Goal: Task Accomplishment & Management: Complete application form

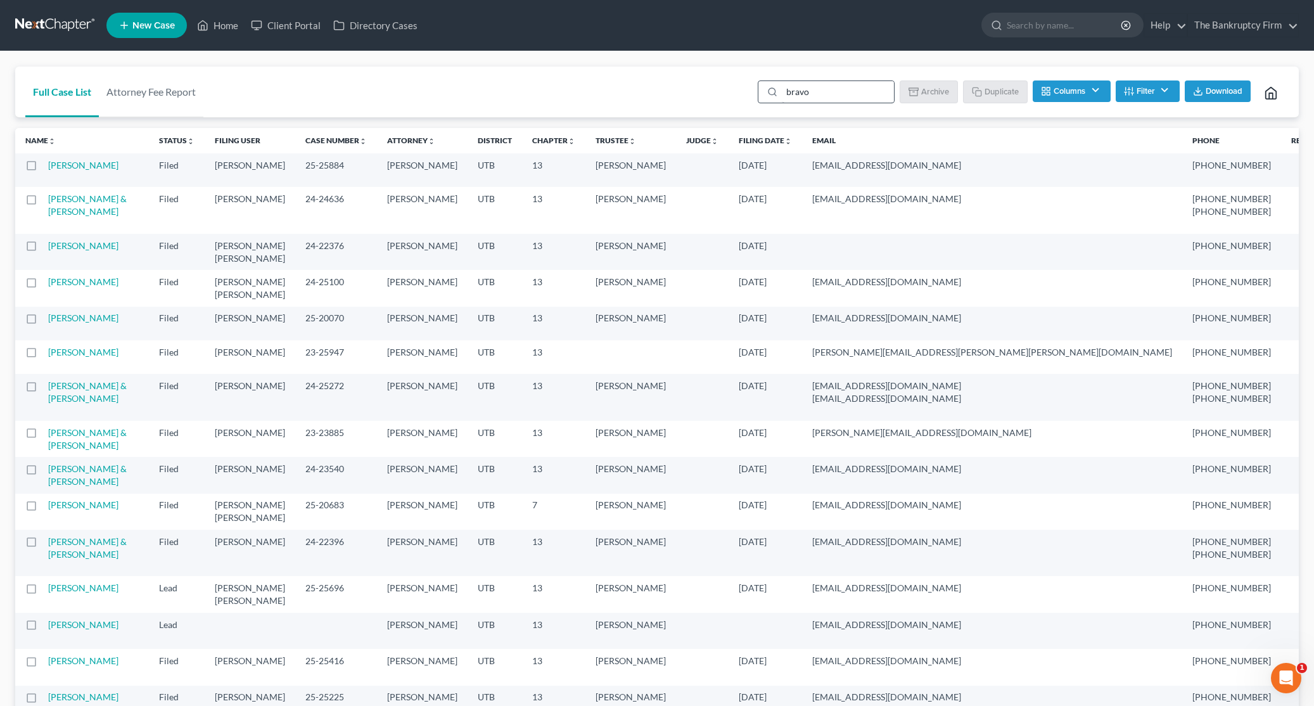
click at [830, 95] on input "bravo" at bounding box center [838, 92] width 112 height 22
type input "[PERSON_NAME]"
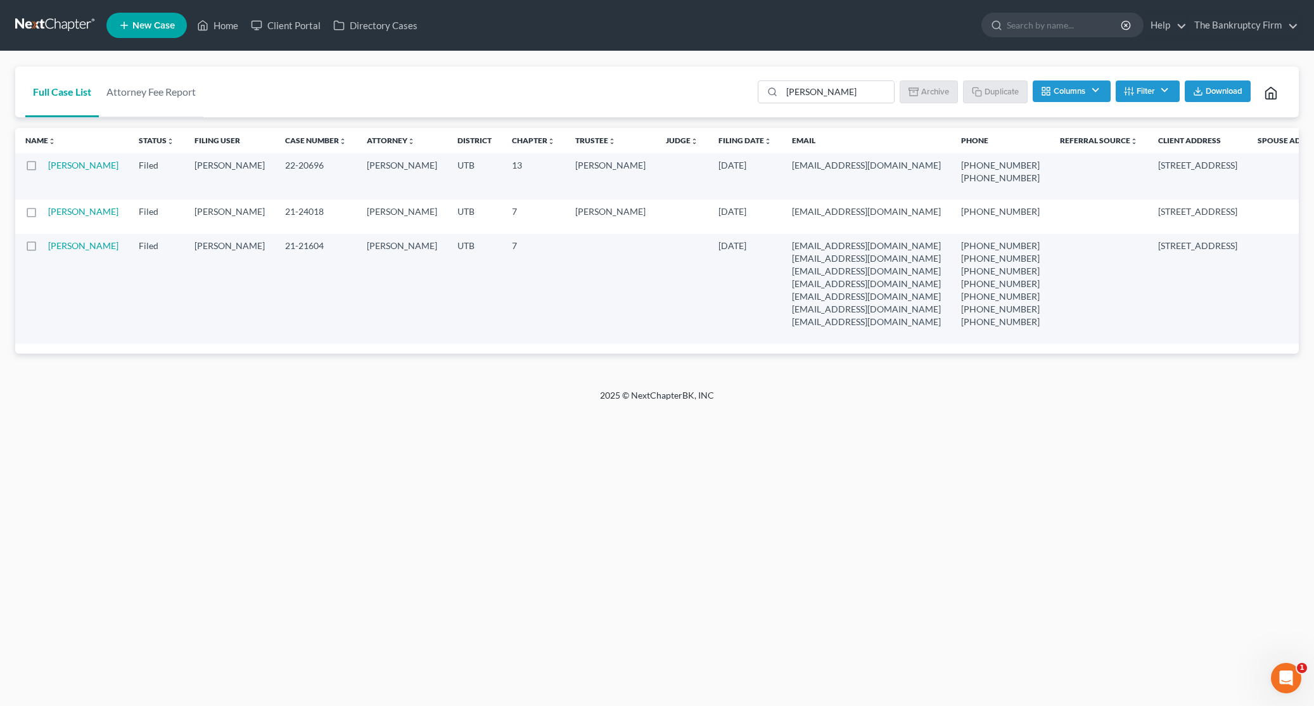
click at [703, 88] on div "Full Case List Attorney Fee Report [PERSON_NAME] Batch Download Archive Un-arch…" at bounding box center [656, 91] width 1283 height 51
click at [839, 93] on input "[PERSON_NAME]" at bounding box center [838, 92] width 112 height 22
click at [639, 92] on div "Full Case List Attorney Fee Report [PERSON_NAME] Batch Download Archive Un-arch…" at bounding box center [656, 91] width 1283 height 51
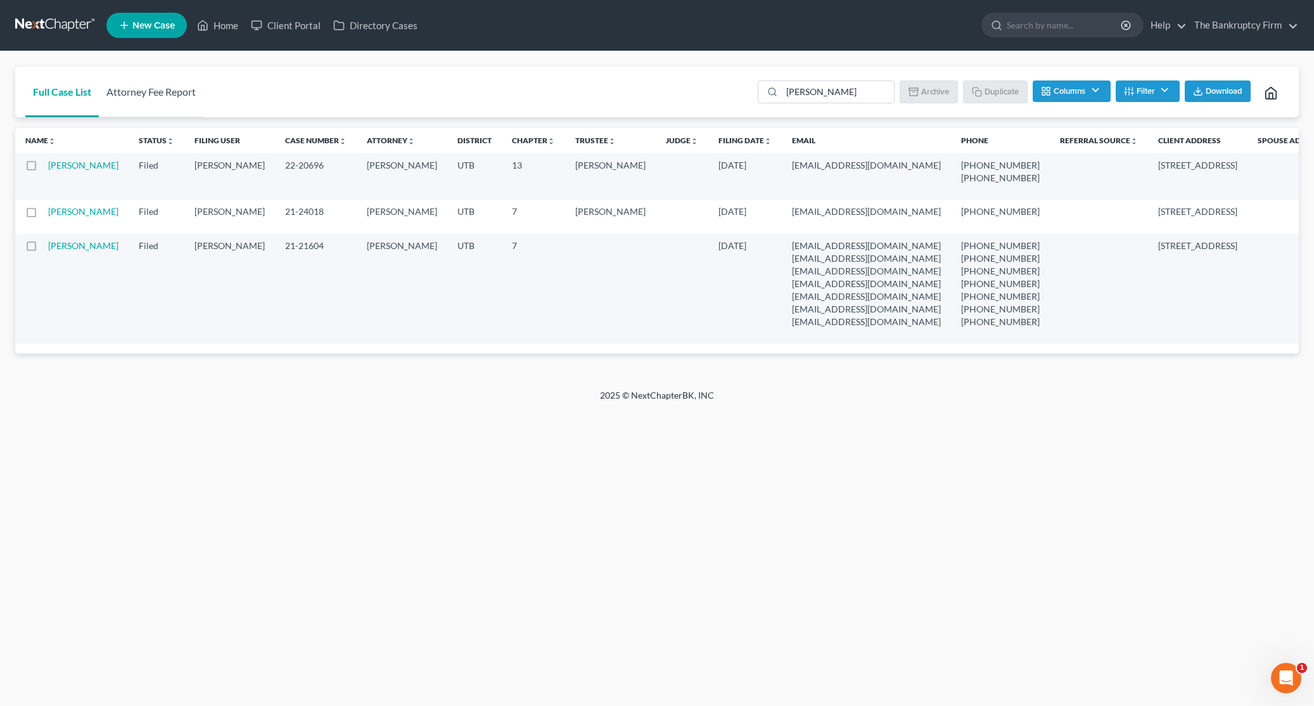
click at [170, 95] on link "Attorney Fee Report" at bounding box center [151, 91] width 104 height 51
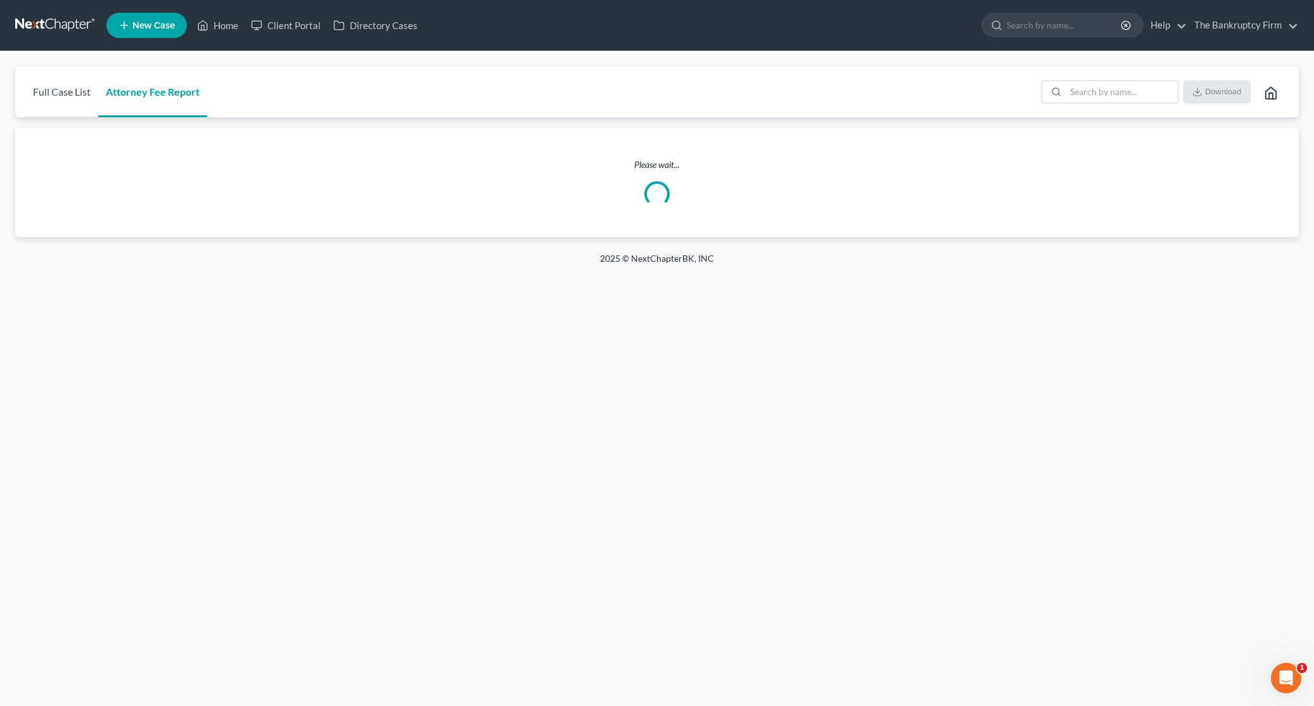
click at [66, 96] on link "Full Case List" at bounding box center [61, 91] width 73 height 51
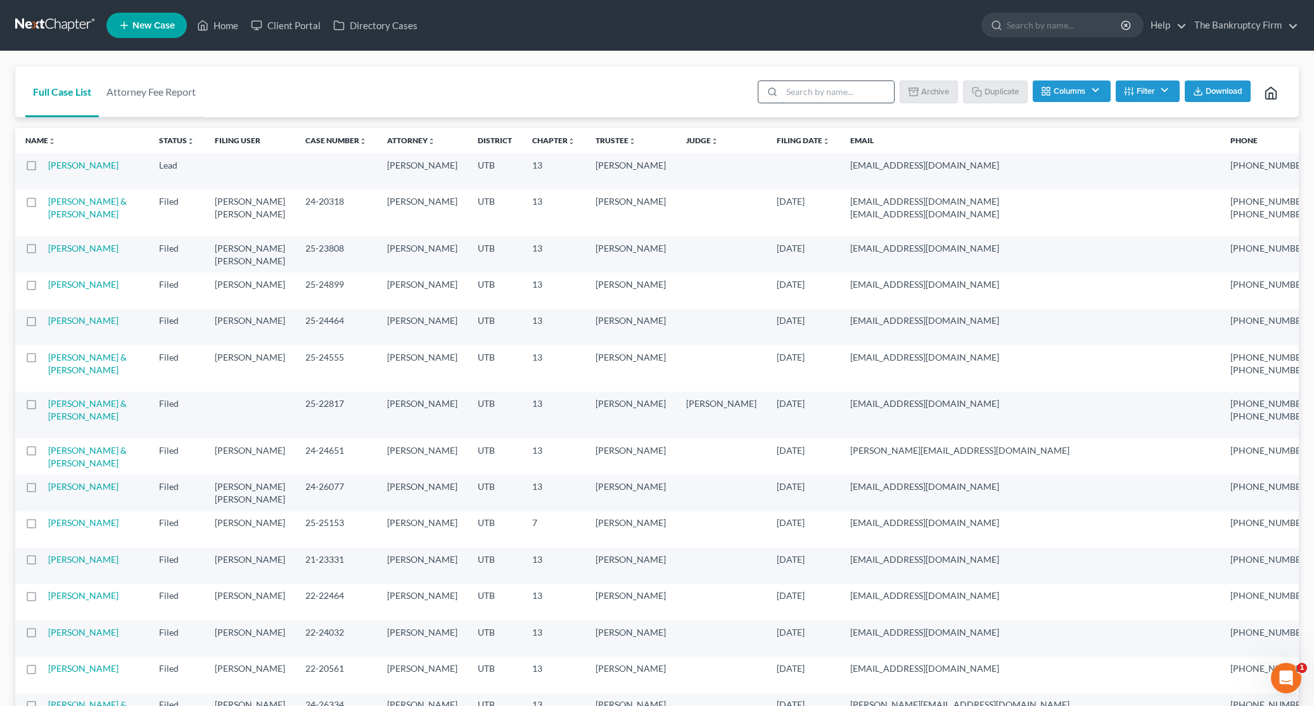
click at [819, 92] on input "search" at bounding box center [838, 92] width 112 height 22
type input "[PERSON_NAME]"
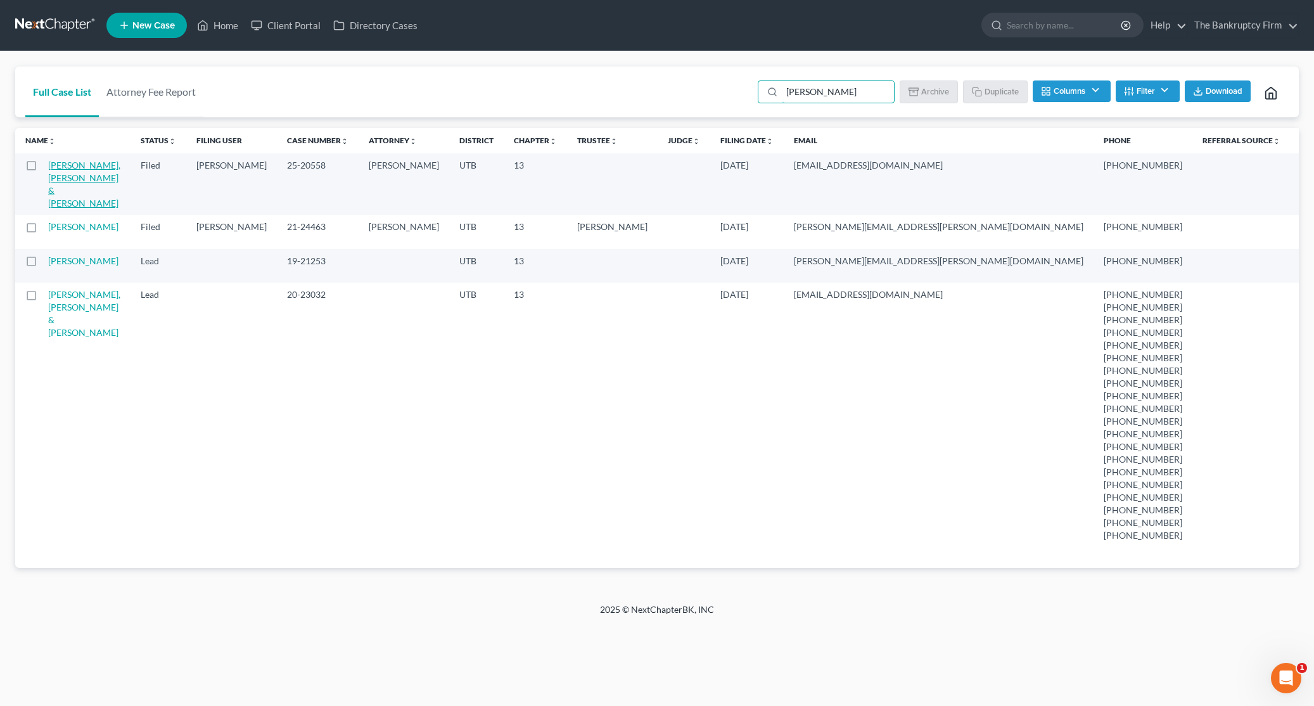
click at [64, 169] on link "[PERSON_NAME], [PERSON_NAME] & [PERSON_NAME]" at bounding box center [84, 184] width 72 height 49
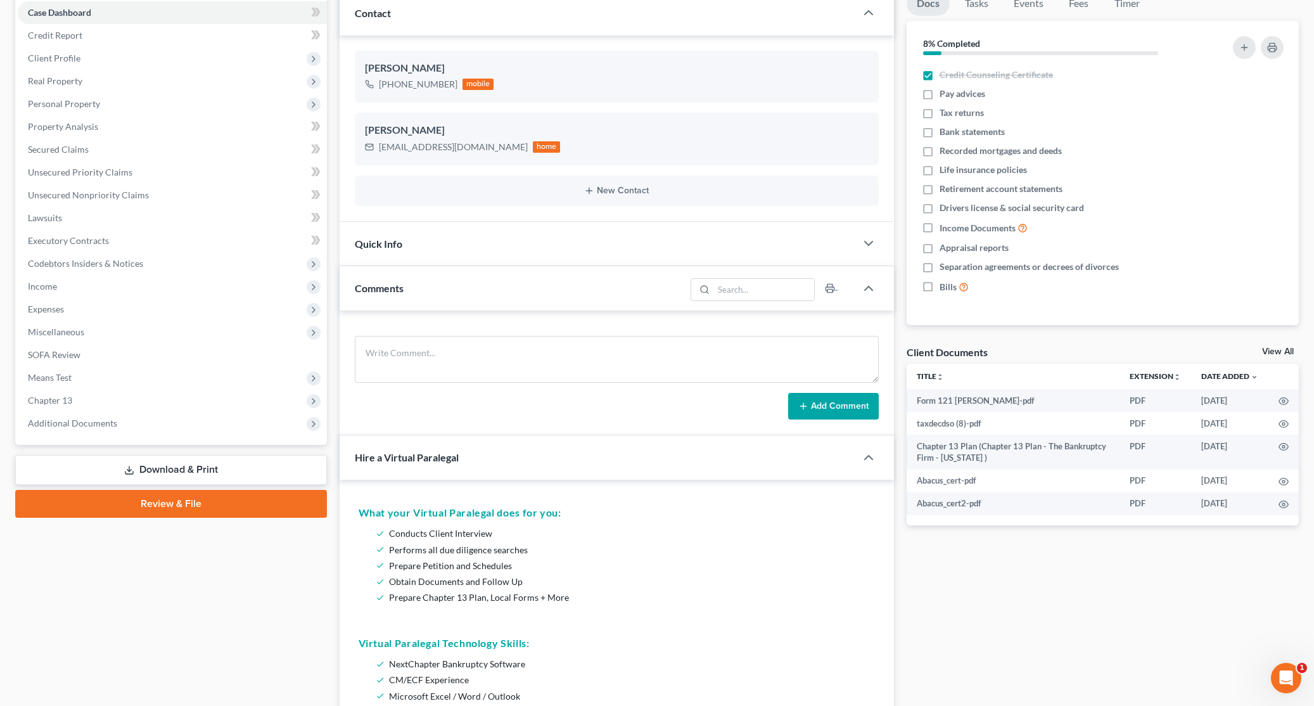
scroll to position [181, 0]
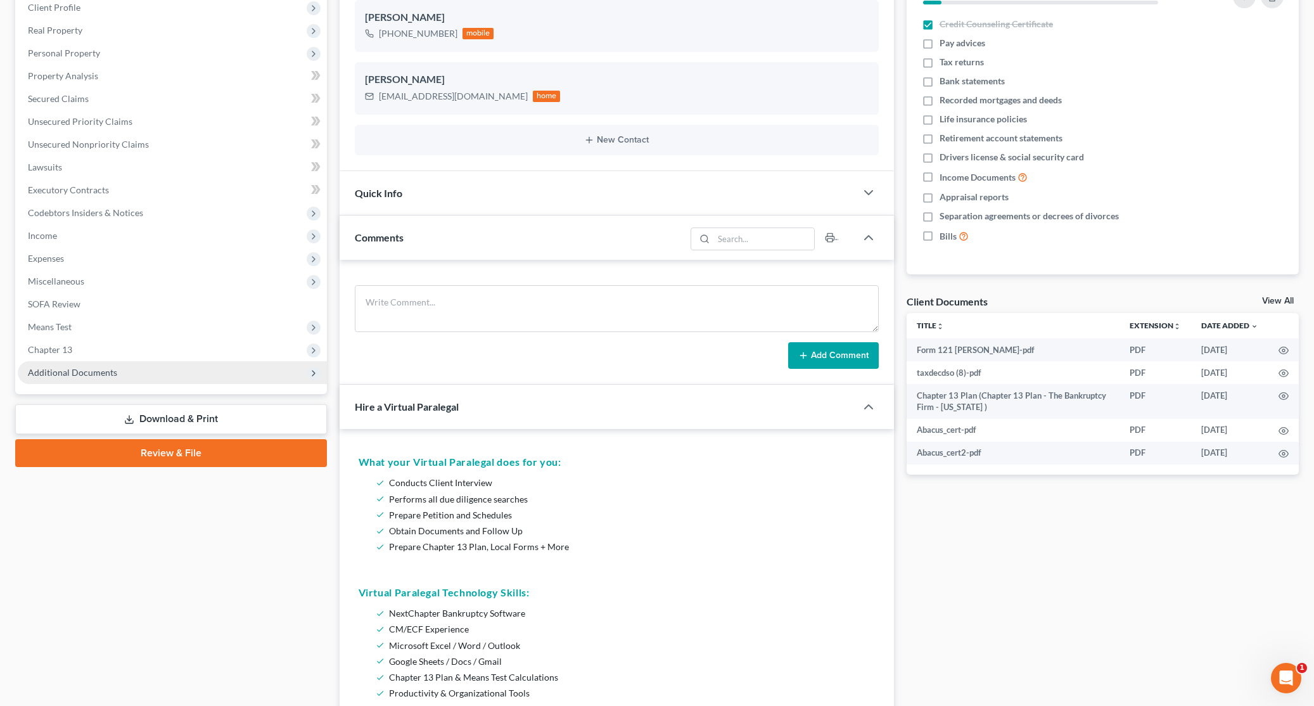
click at [102, 370] on span "Additional Documents" at bounding box center [72, 372] width 89 height 11
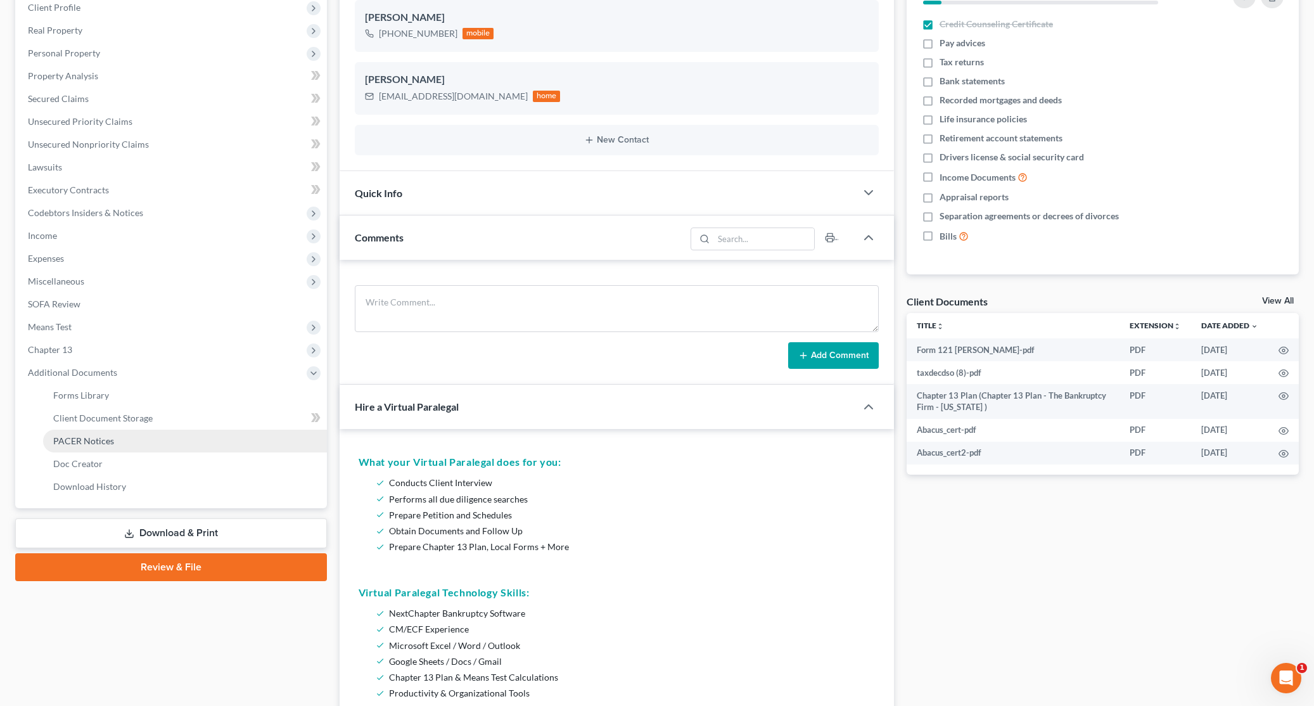
click at [167, 434] on link "PACER Notices" at bounding box center [185, 440] width 284 height 23
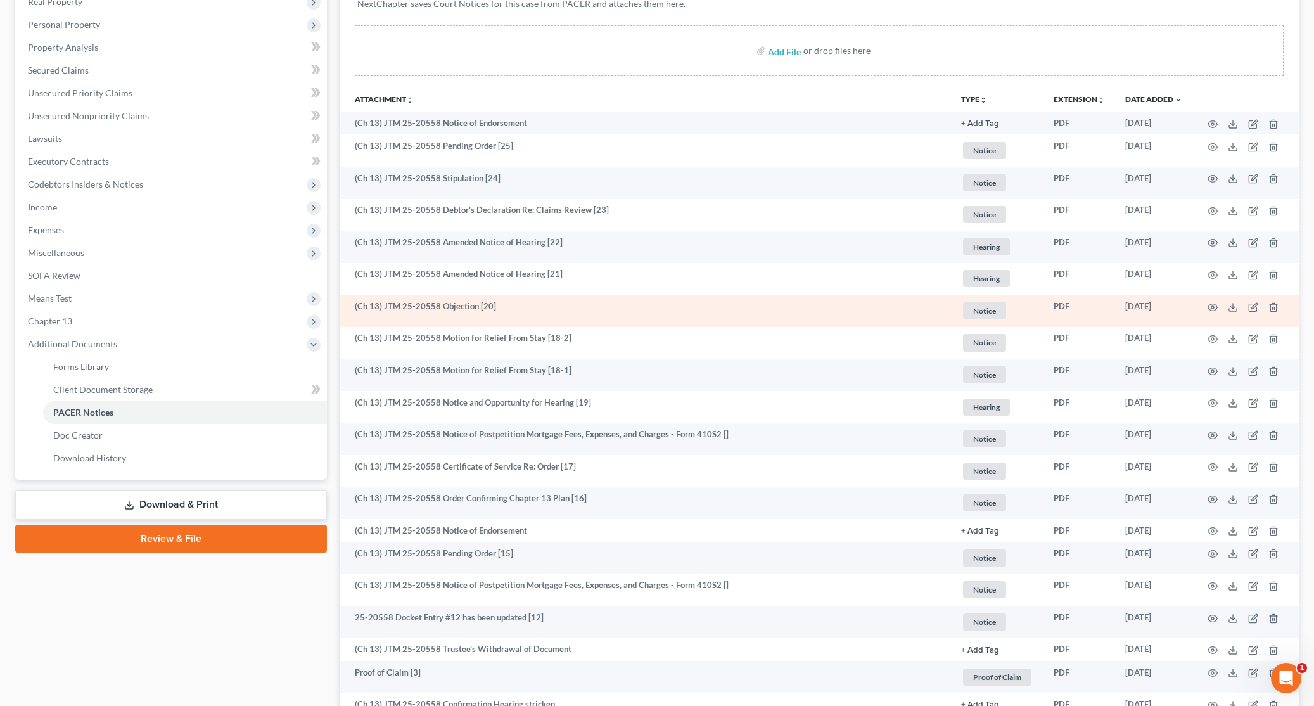
scroll to position [211, 0]
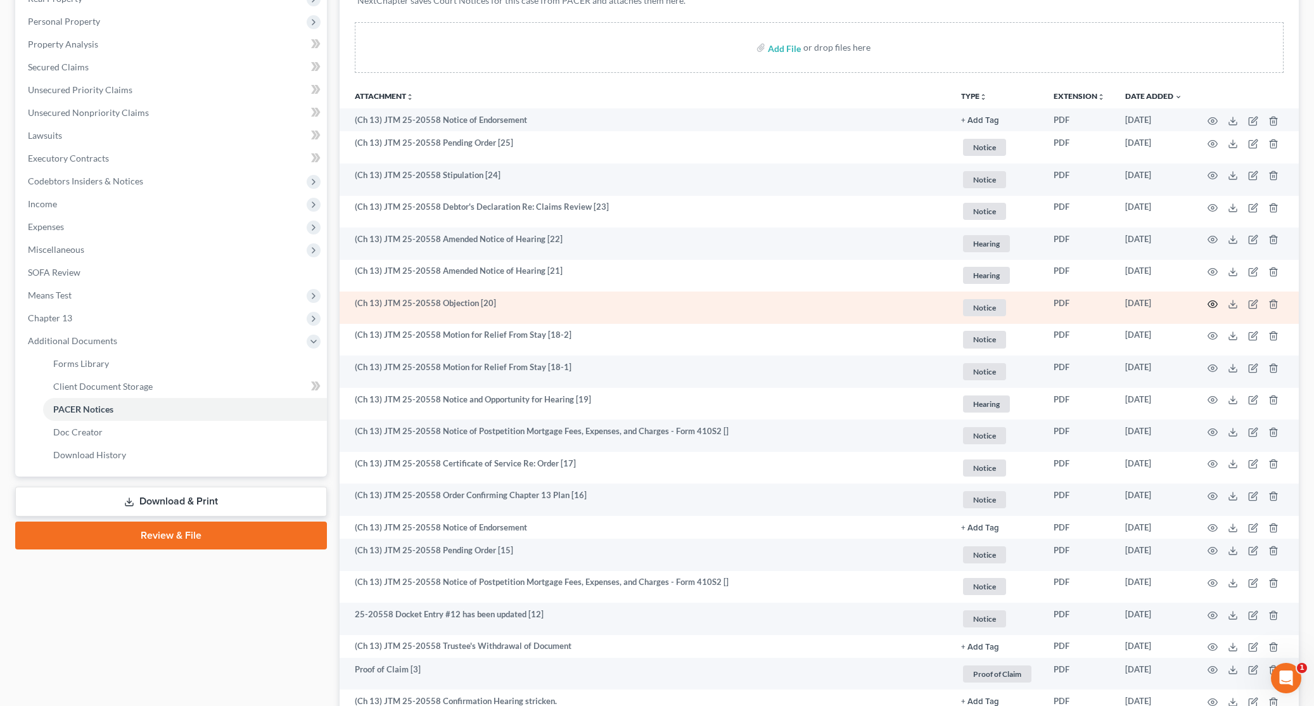
click at [1213, 305] on icon "button" at bounding box center [1212, 304] width 10 height 10
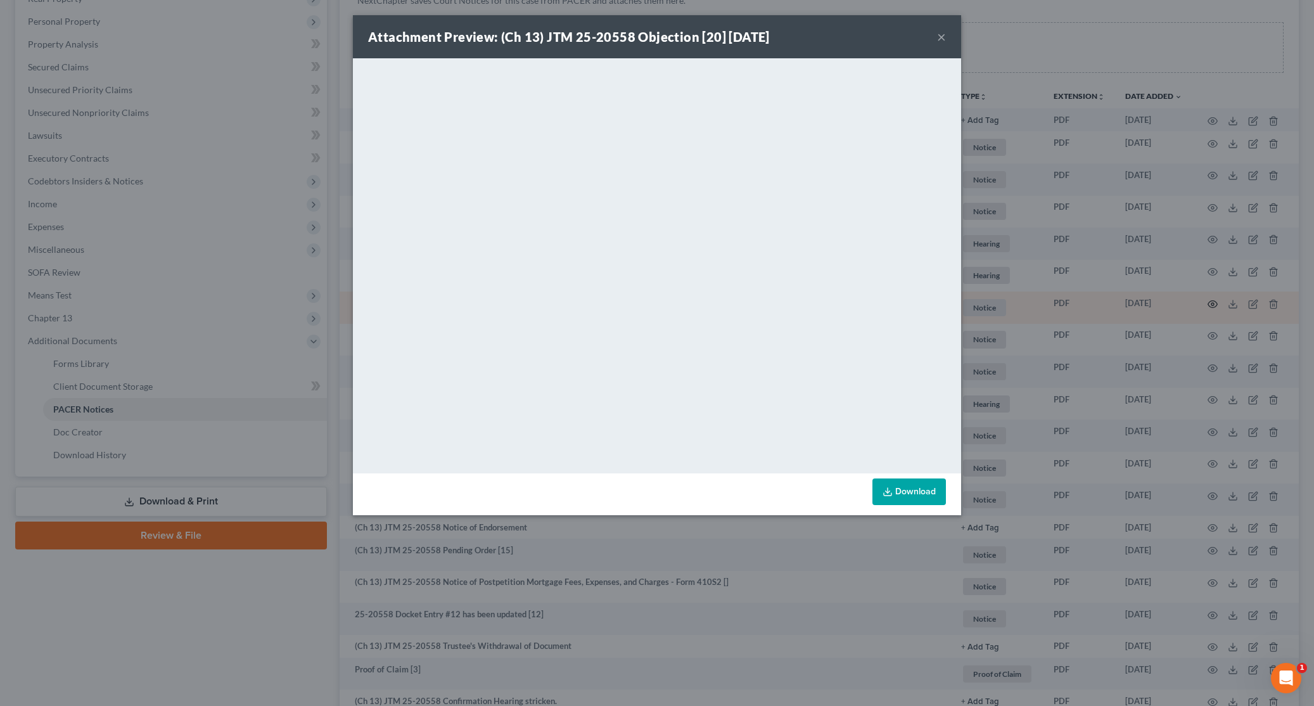
scroll to position [212, 0]
click at [939, 32] on button "×" at bounding box center [941, 36] width 9 height 15
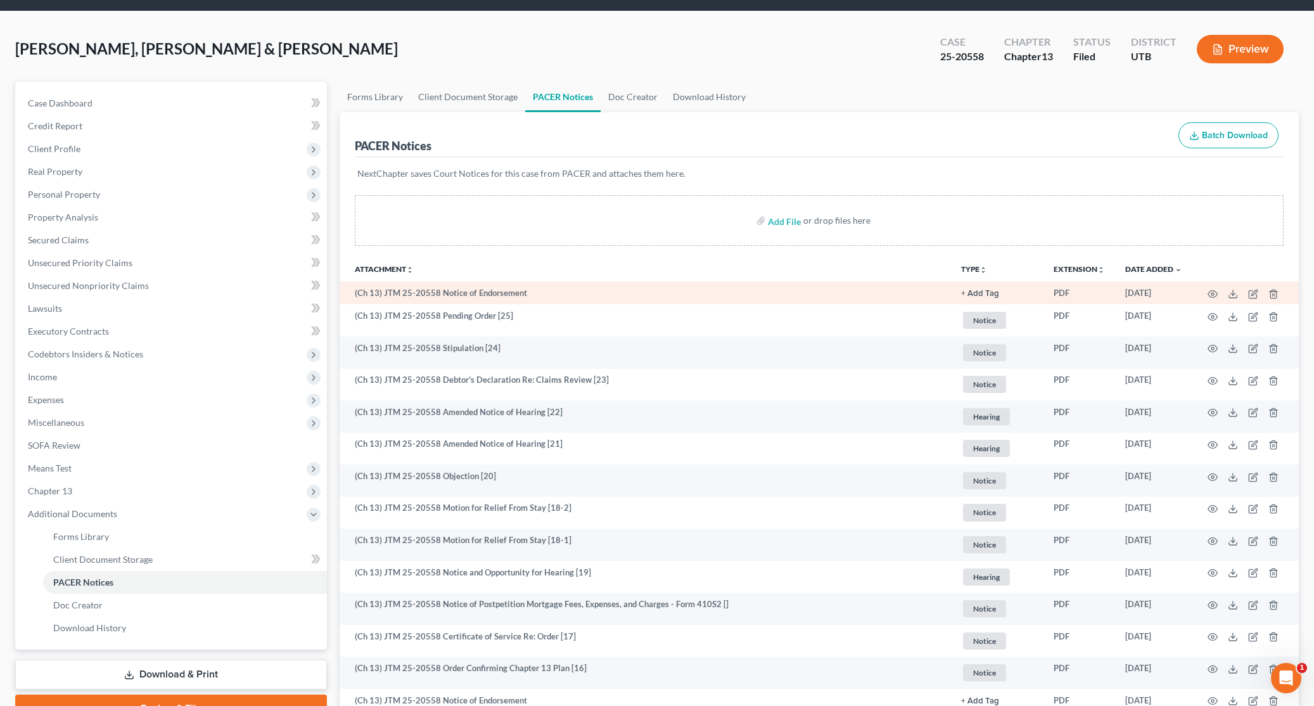
scroll to position [0, 0]
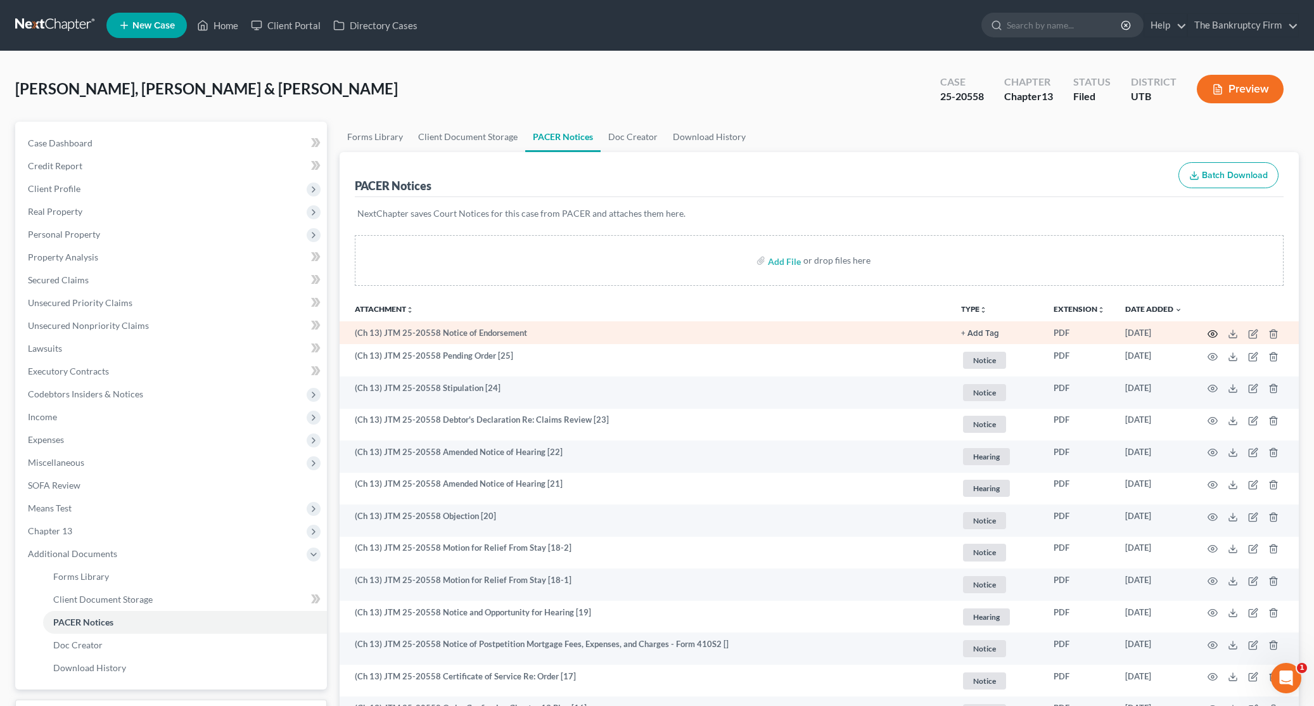
click at [1208, 332] on icon "button" at bounding box center [1212, 333] width 9 height 7
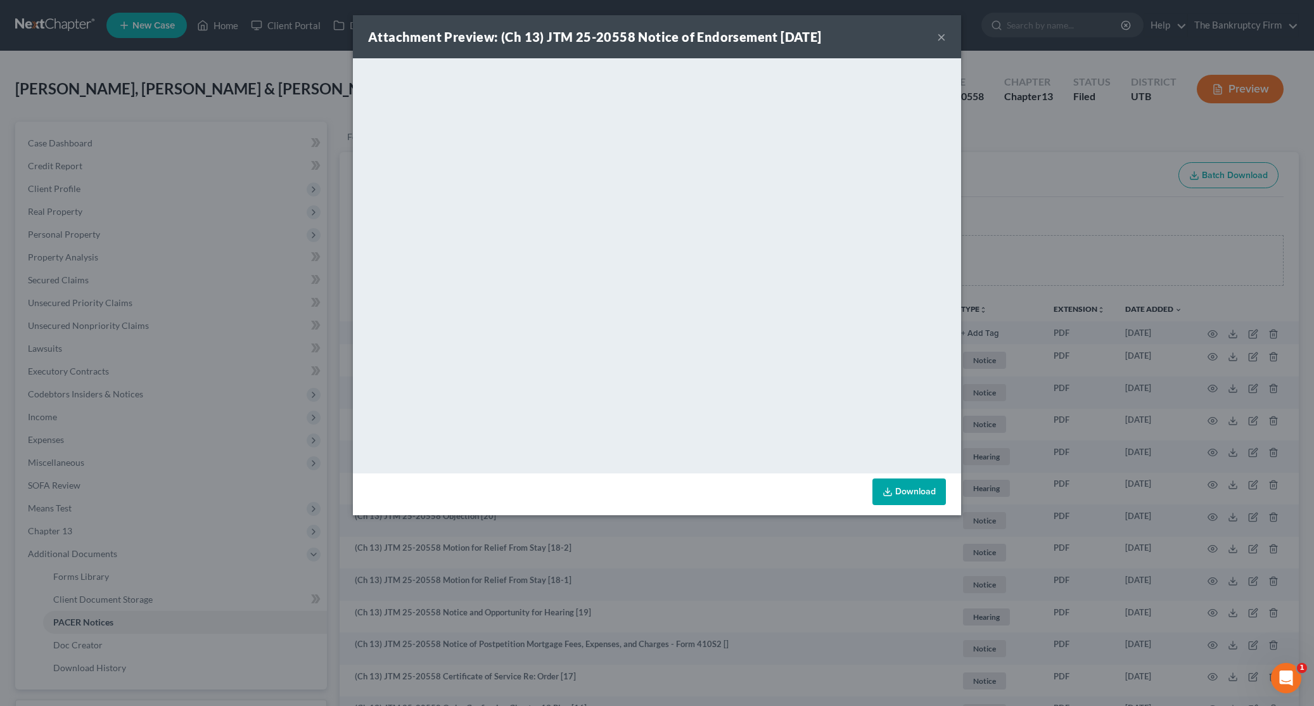
click at [938, 36] on button "×" at bounding box center [941, 36] width 9 height 15
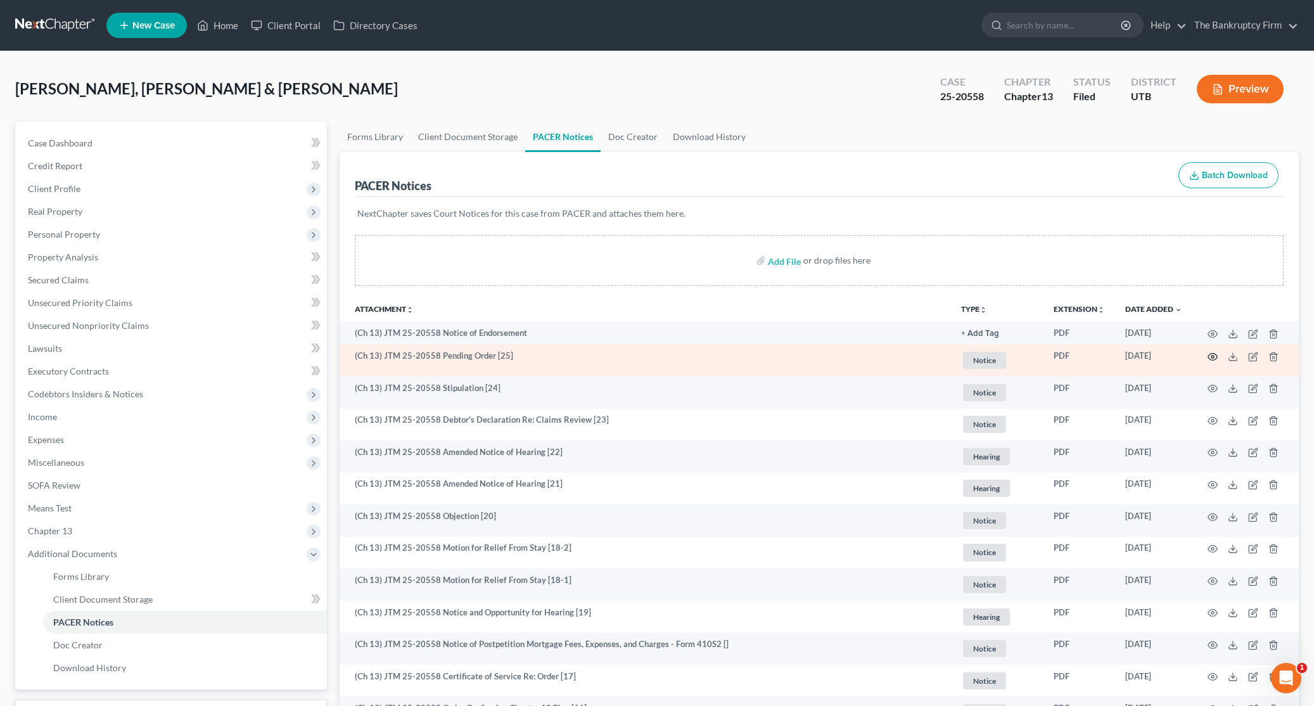
click at [1213, 355] on circle "button" at bounding box center [1212, 356] width 3 height 3
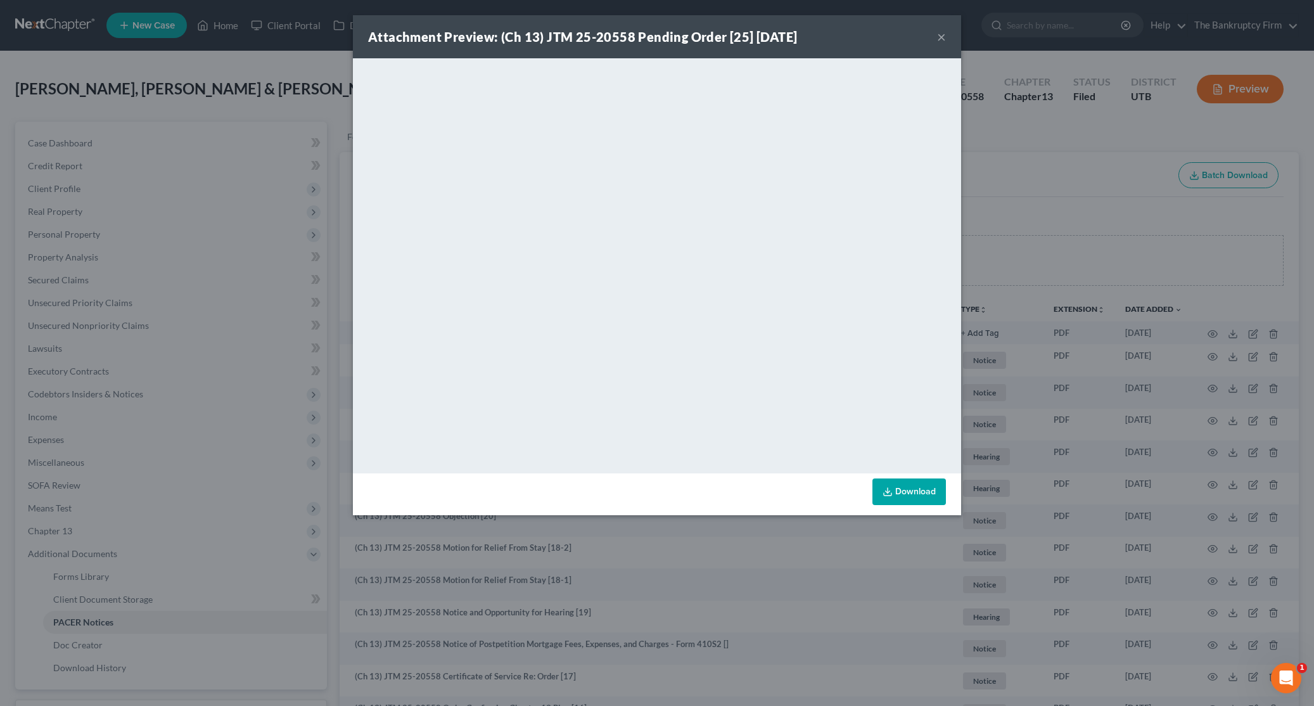
click at [939, 32] on button "×" at bounding box center [941, 36] width 9 height 15
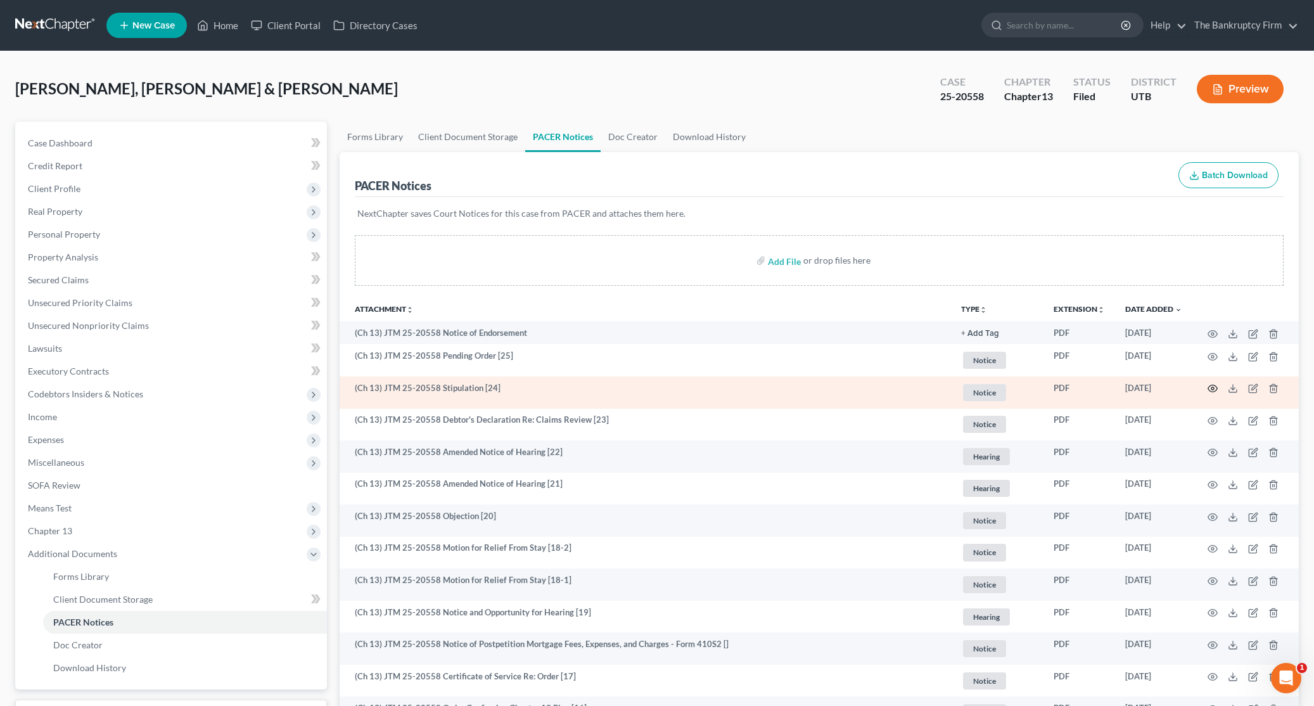
click at [1212, 388] on icon "button" at bounding box center [1212, 388] width 10 height 10
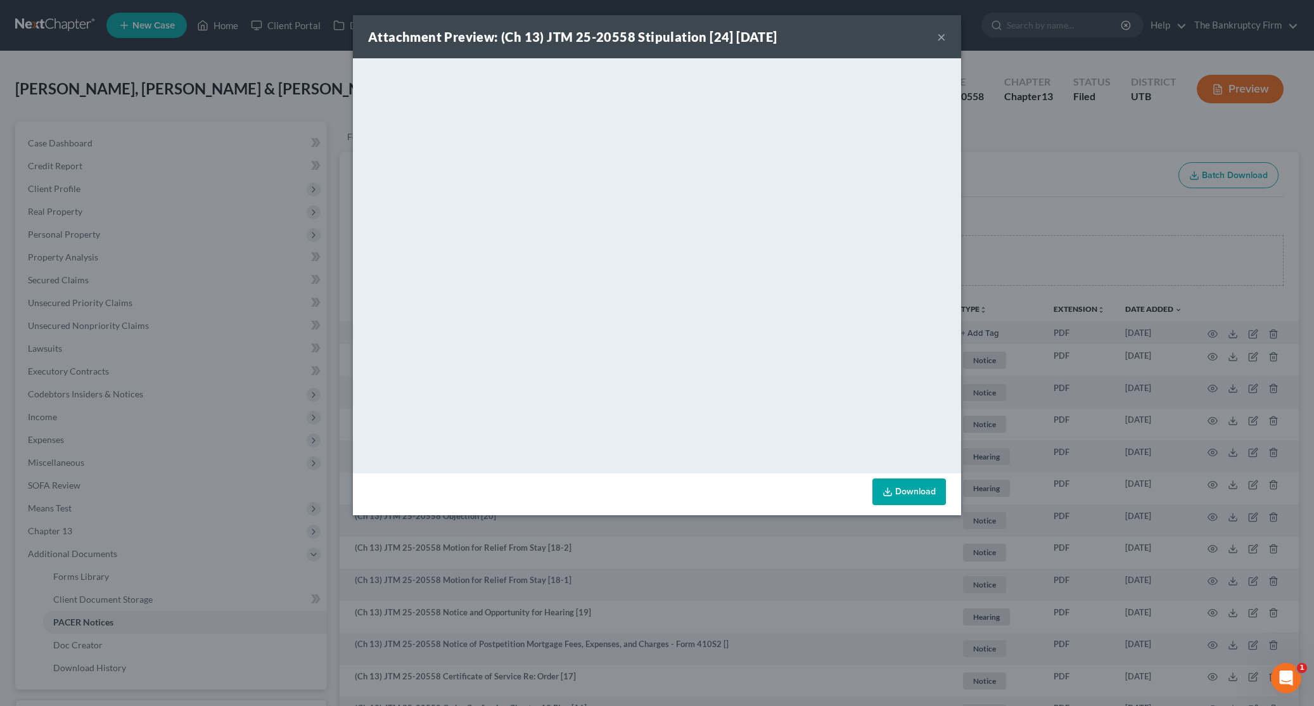
click at [941, 35] on button "×" at bounding box center [941, 36] width 9 height 15
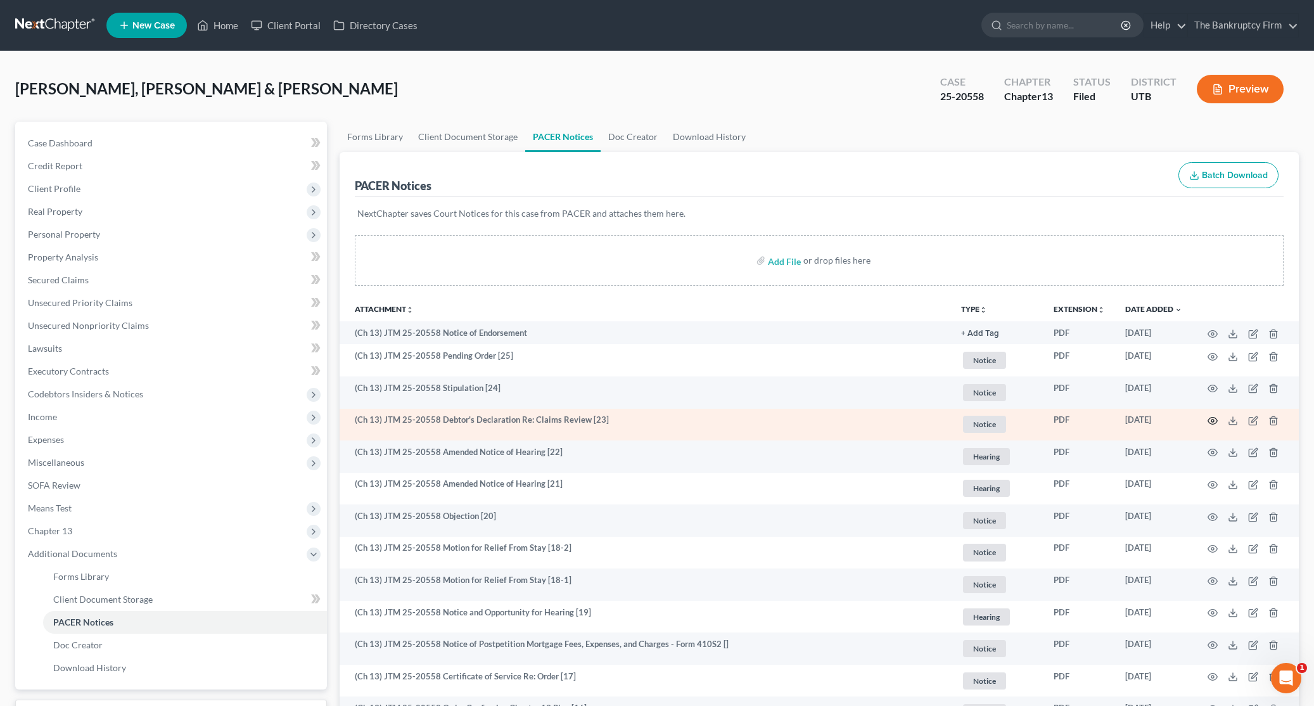
click at [1212, 418] on icon "button" at bounding box center [1212, 420] width 10 height 10
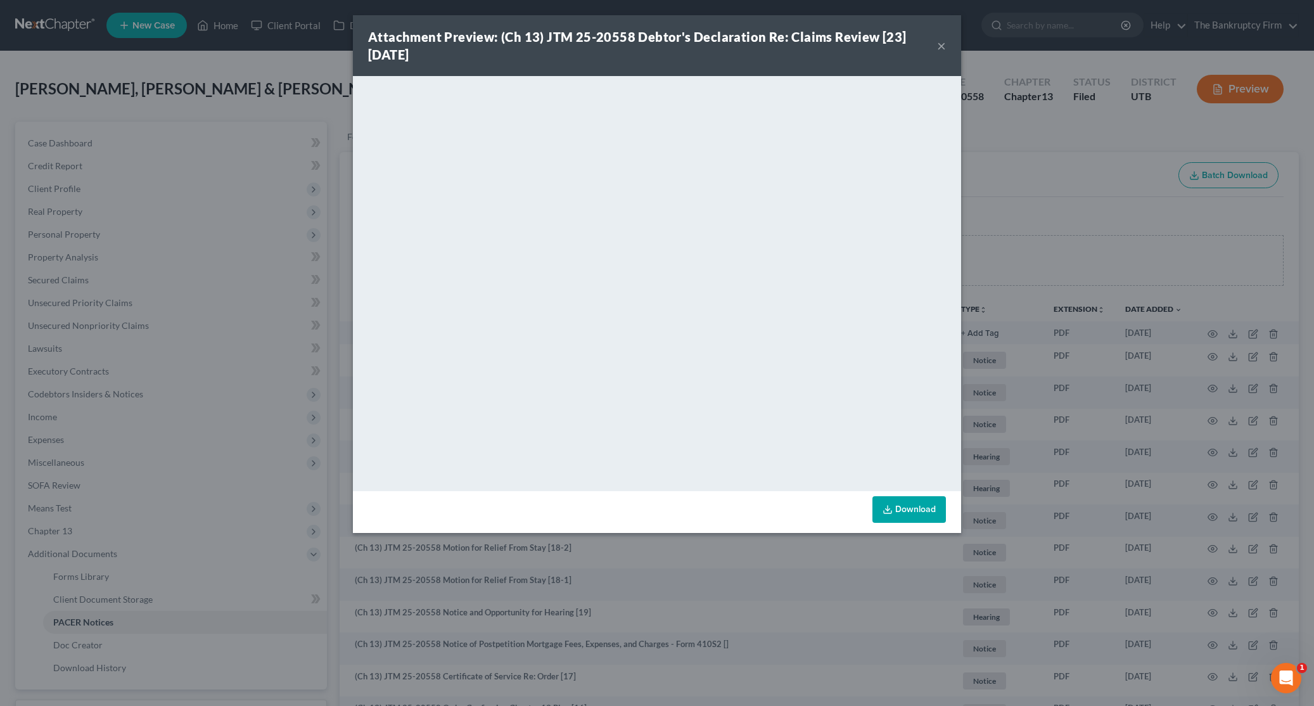
click at [939, 44] on button "×" at bounding box center [941, 45] width 9 height 15
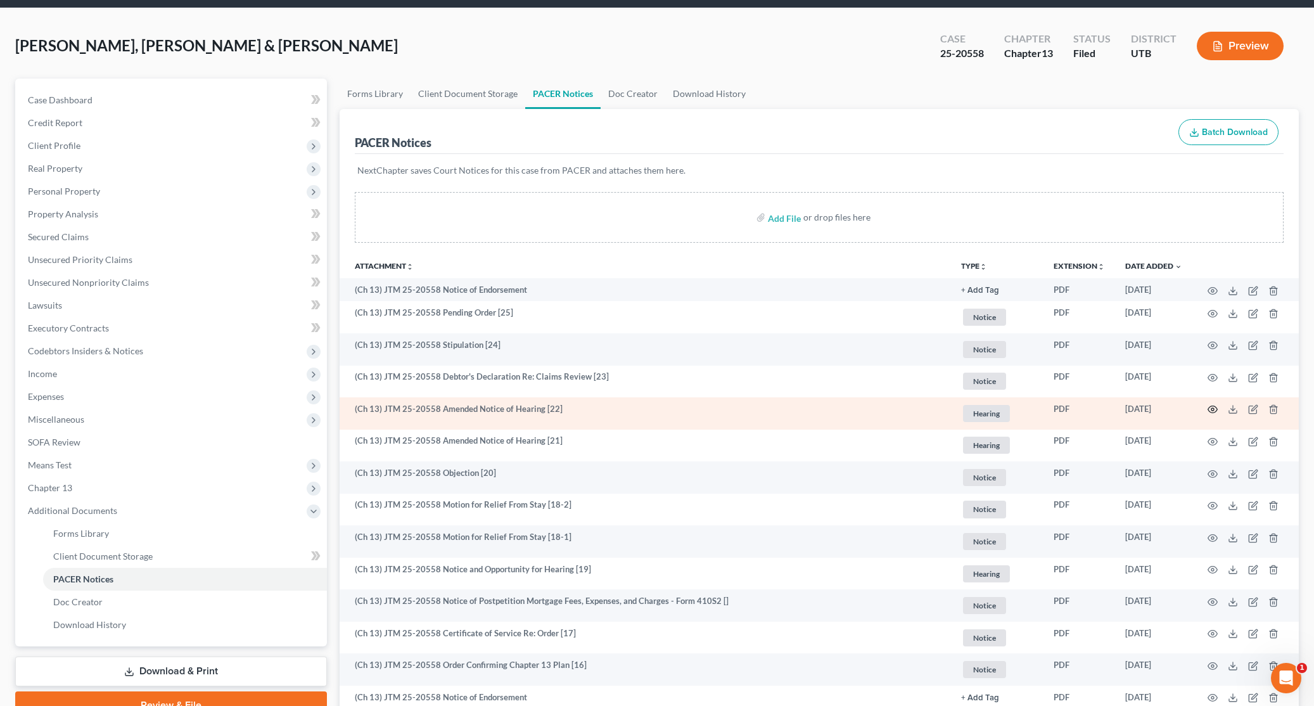
scroll to position [45, 0]
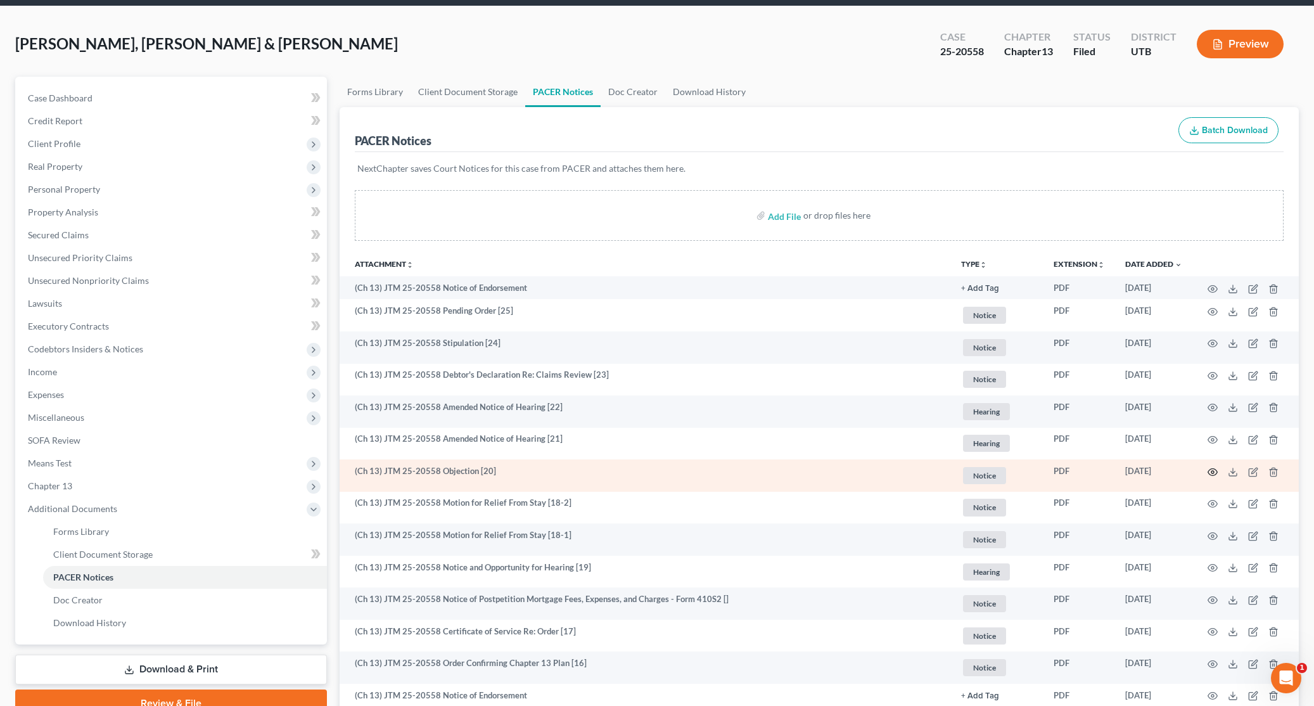
click at [1213, 469] on icon "button" at bounding box center [1212, 472] width 10 height 10
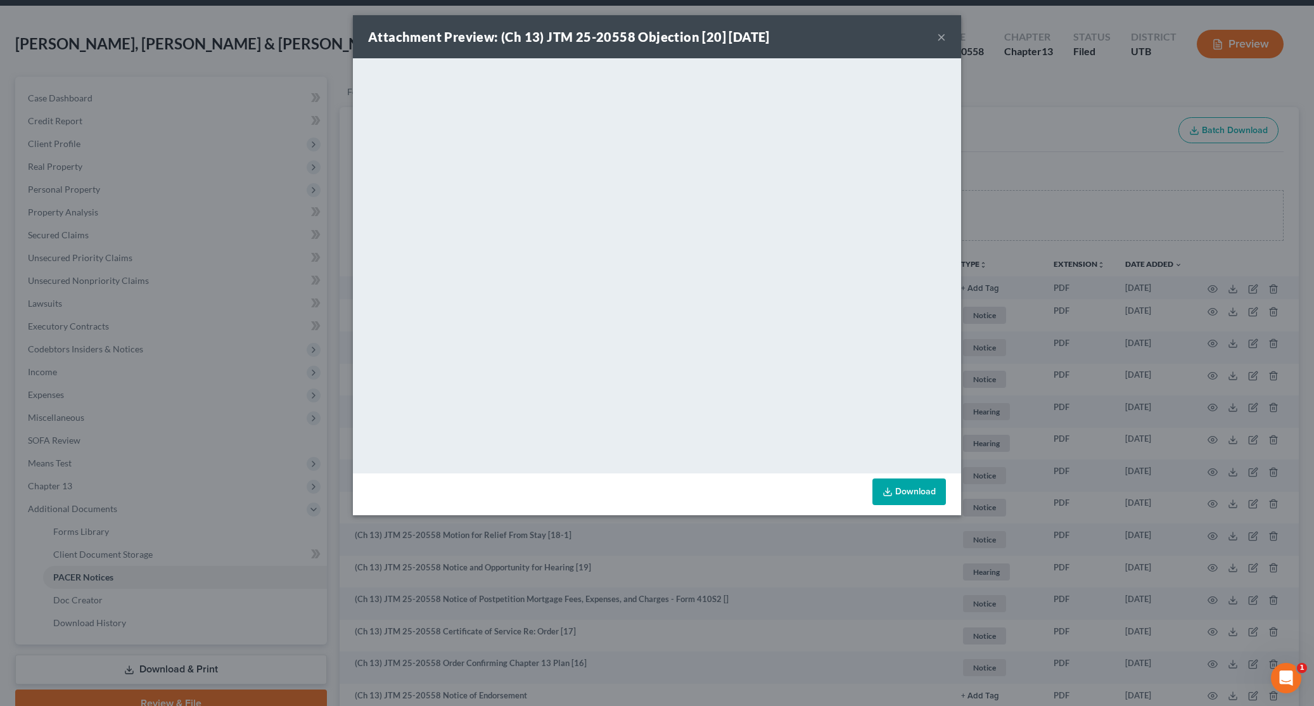
click at [939, 37] on button "×" at bounding box center [941, 36] width 9 height 15
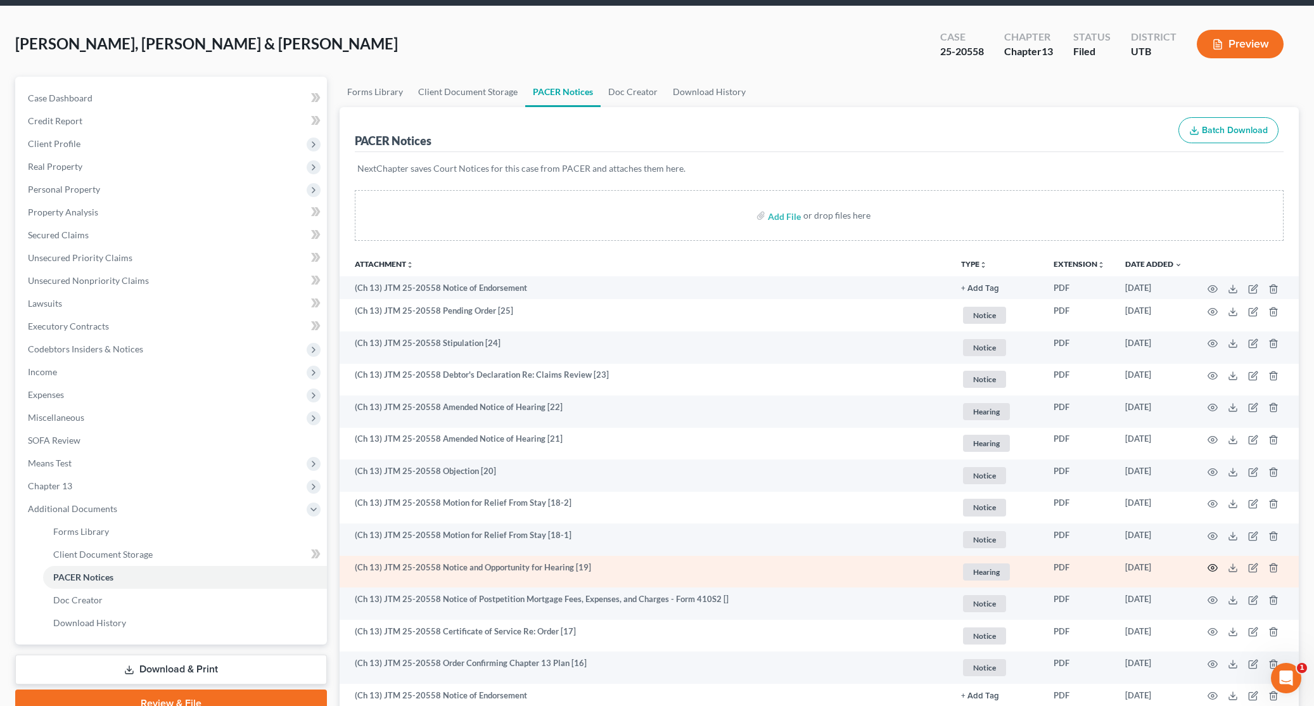
click at [1211, 566] on icon "button" at bounding box center [1212, 567] width 10 height 10
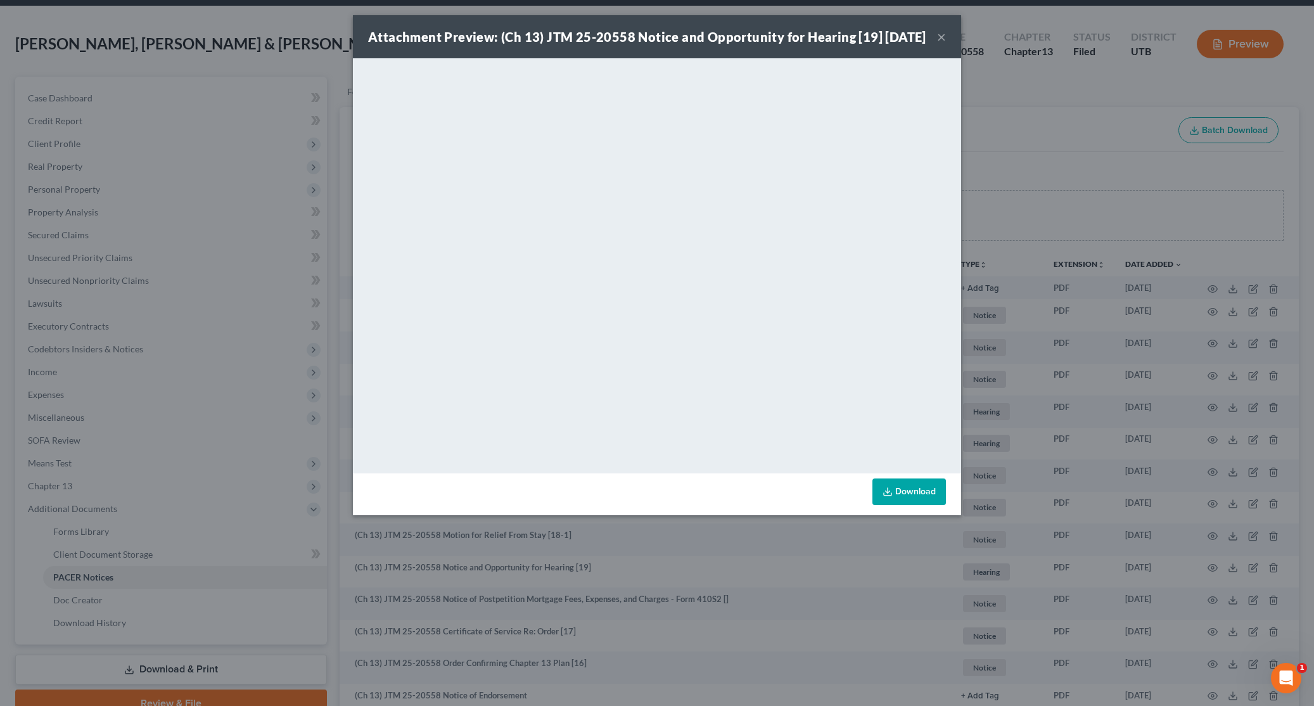
drag, startPoint x: 940, startPoint y: 43, endPoint x: 1124, endPoint y: 376, distance: 380.4
click at [940, 43] on button "×" at bounding box center [941, 36] width 9 height 15
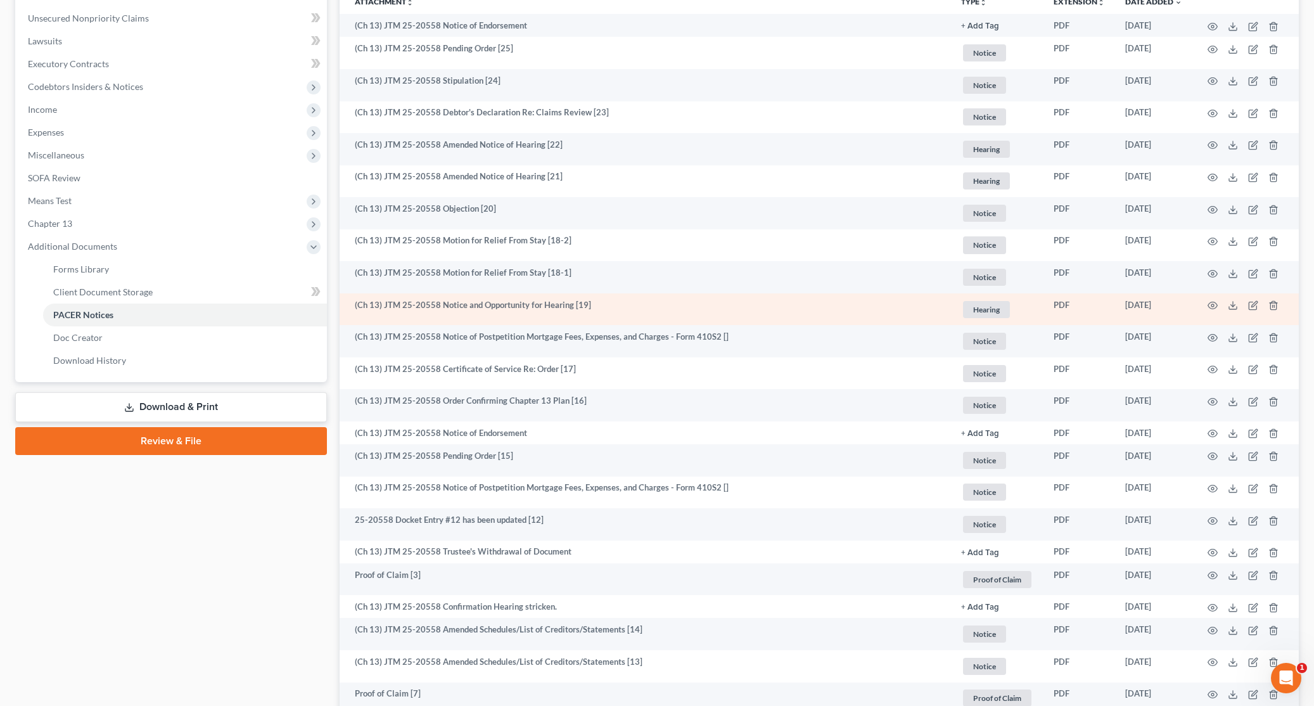
scroll to position [312, 0]
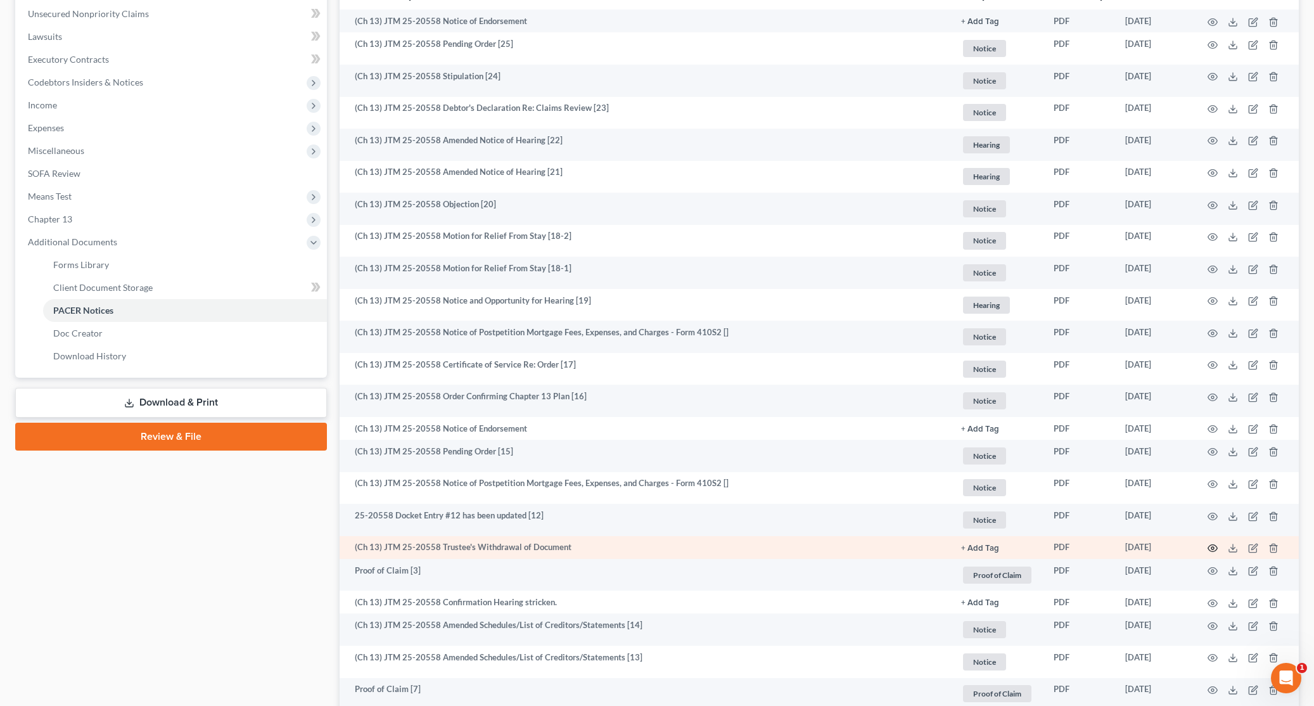
click at [1210, 545] on icon "button" at bounding box center [1212, 548] width 9 height 7
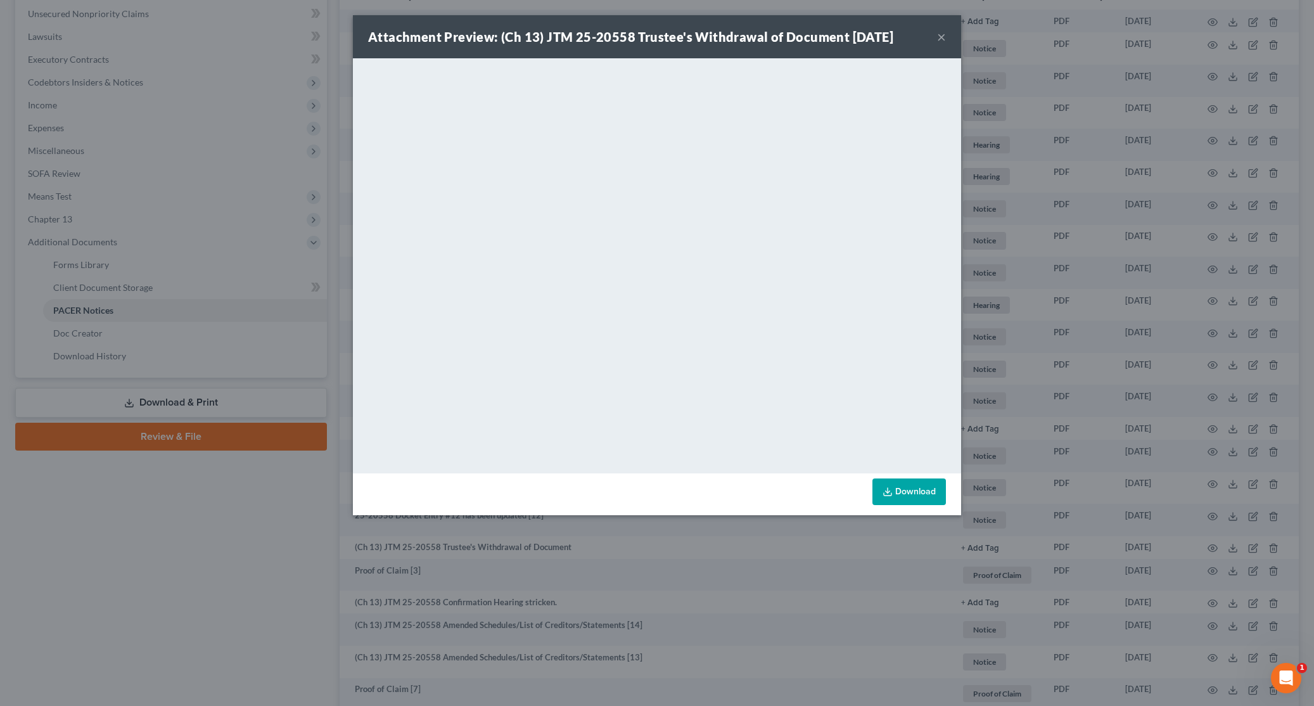
click at [940, 35] on button "×" at bounding box center [941, 36] width 9 height 15
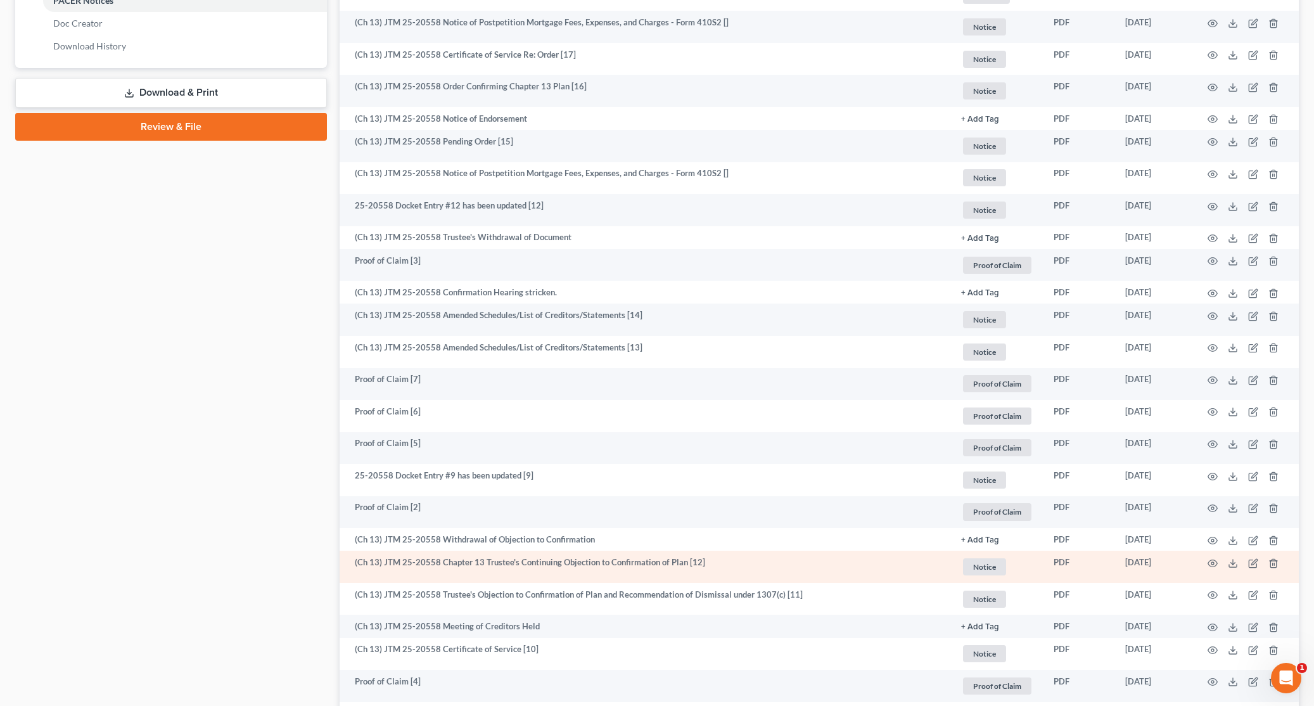
scroll to position [624, 0]
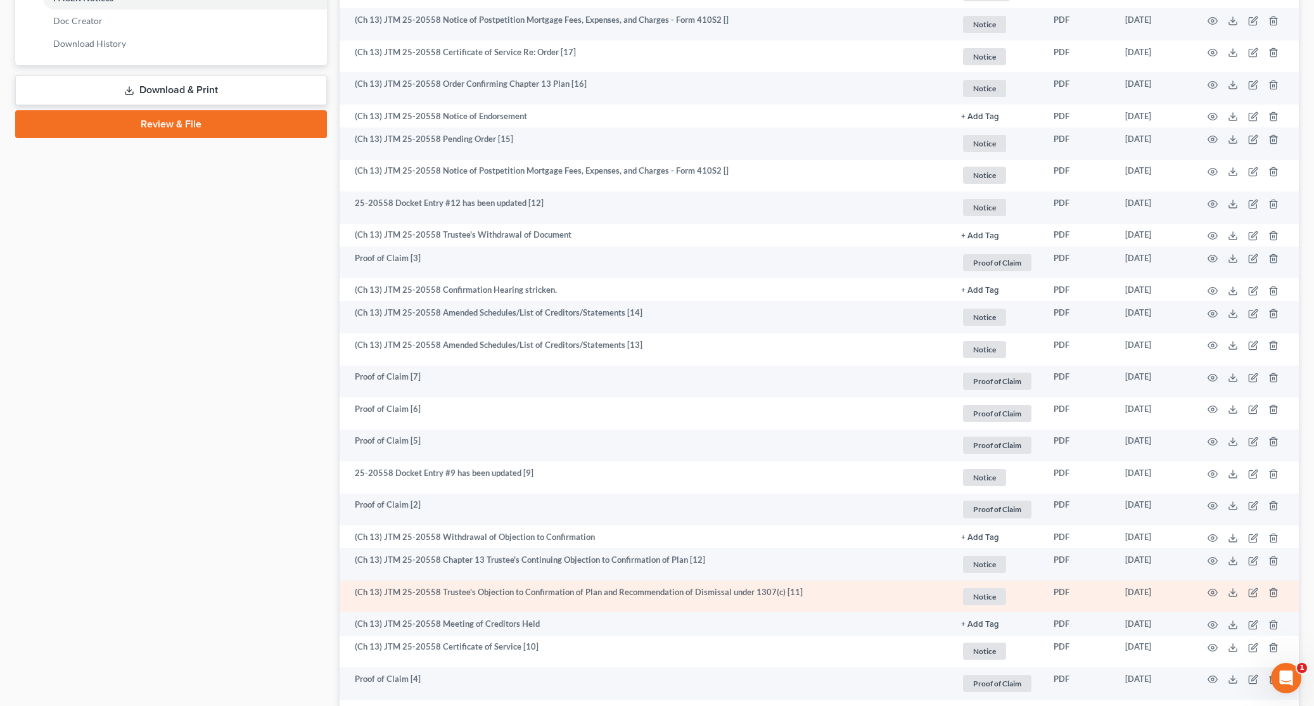
click at [622, 595] on td "(Ch 13) JTM 25-20558 Trustee's Objection to Confirmation of Plan and Recommenda…" at bounding box center [645, 596] width 612 height 32
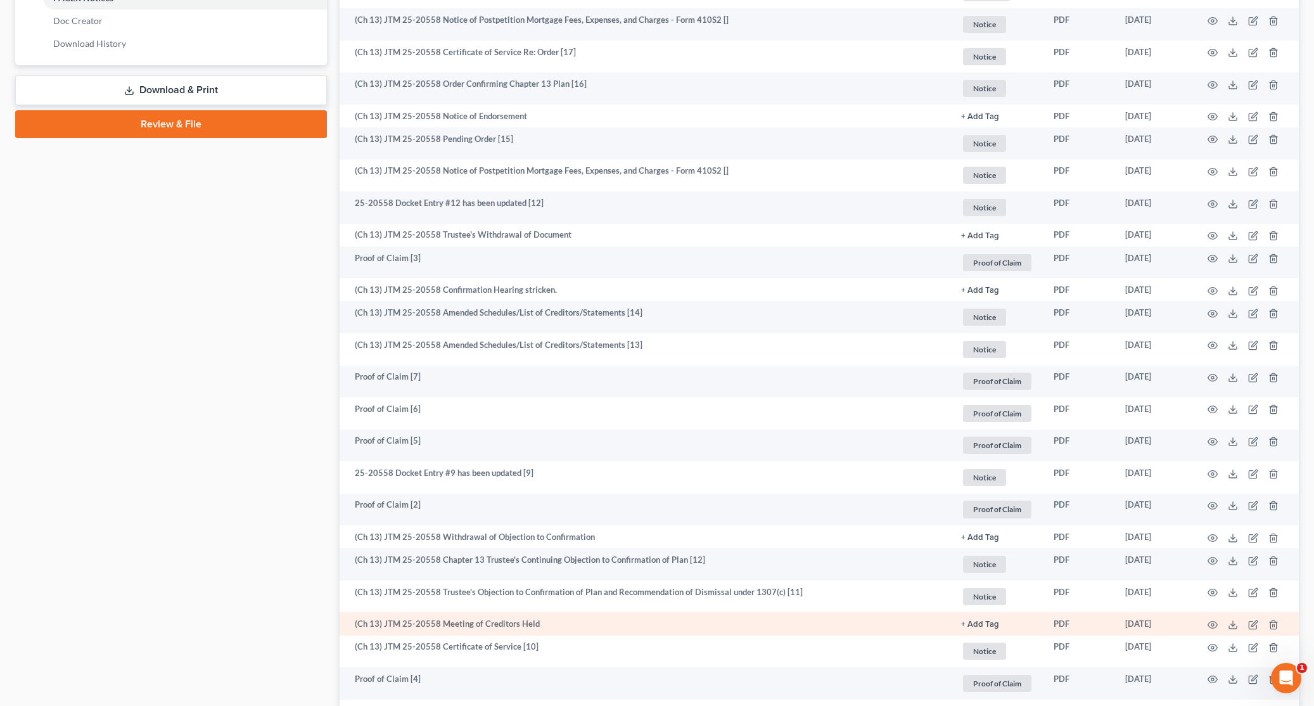
drag, startPoint x: 560, startPoint y: 591, endPoint x: 958, endPoint y: 630, distance: 400.2
click at [560, 591] on td "(Ch 13) JTM 25-20558 Trustee's Objection to Confirmation of Plan and Recommenda…" at bounding box center [645, 596] width 612 height 32
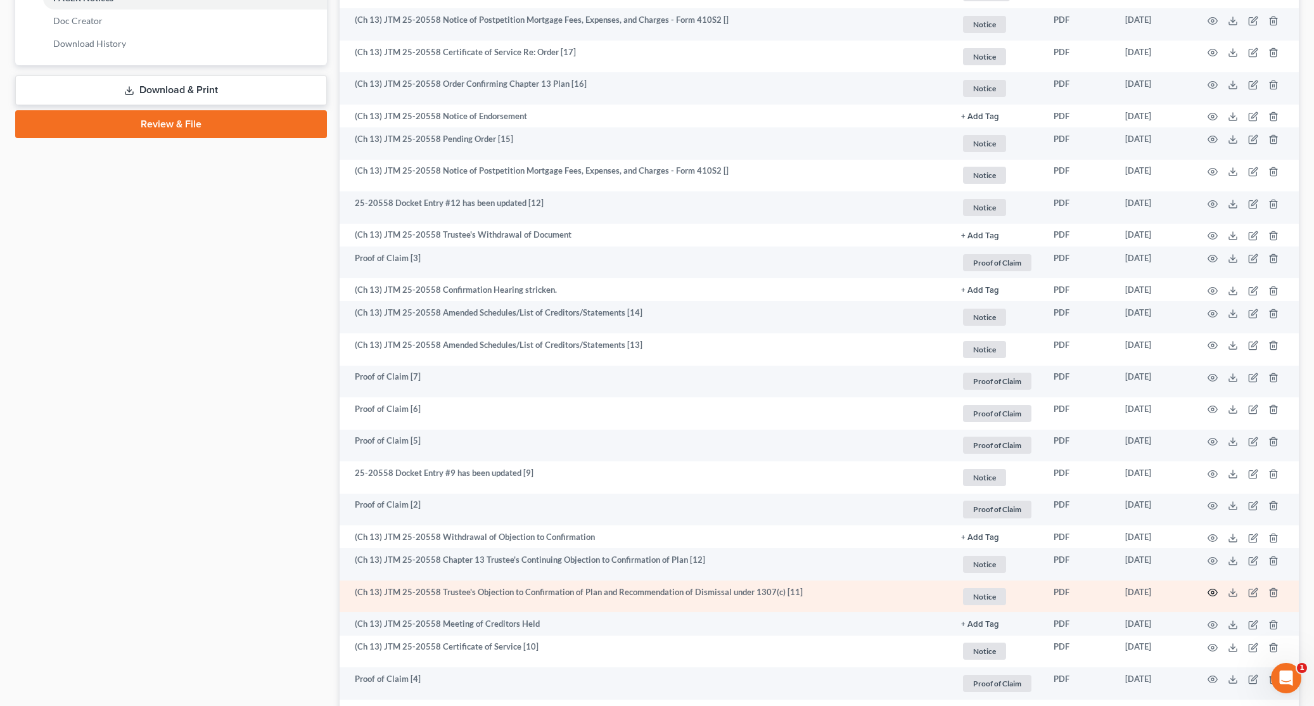
click at [1213, 588] on icon "button" at bounding box center [1212, 592] width 10 height 10
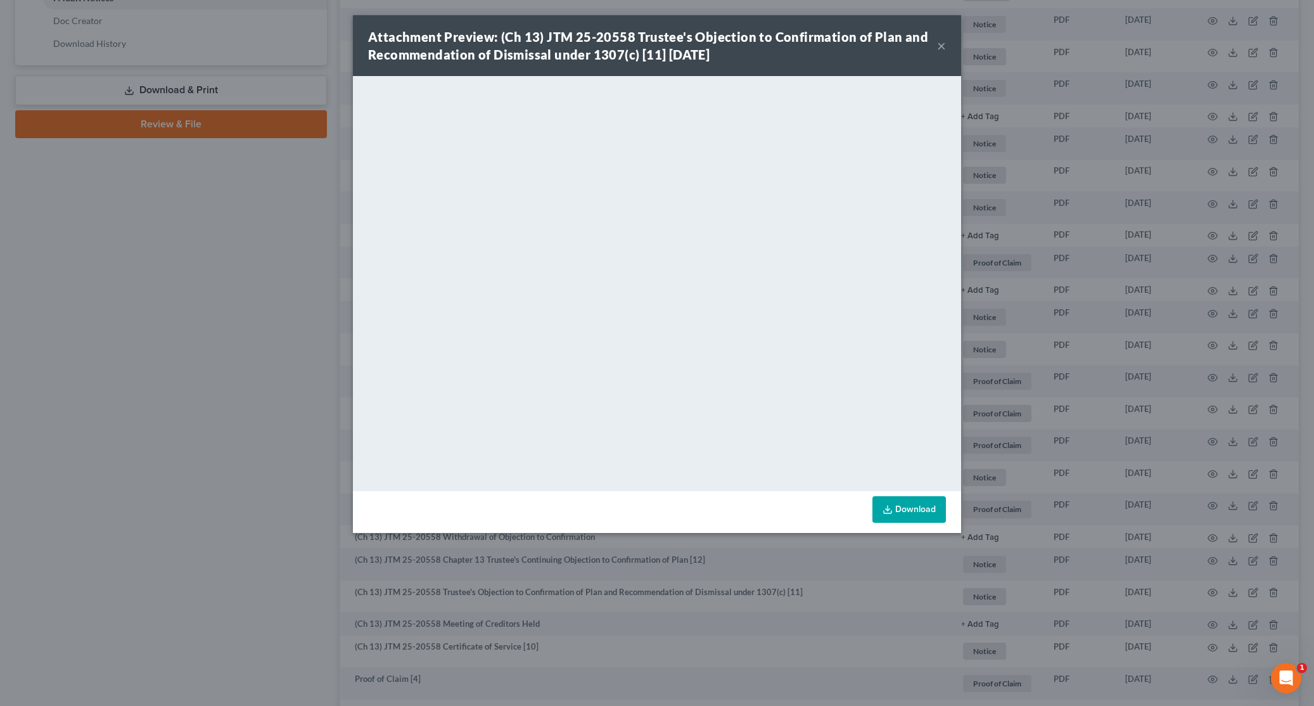
click at [940, 43] on button "×" at bounding box center [941, 45] width 9 height 15
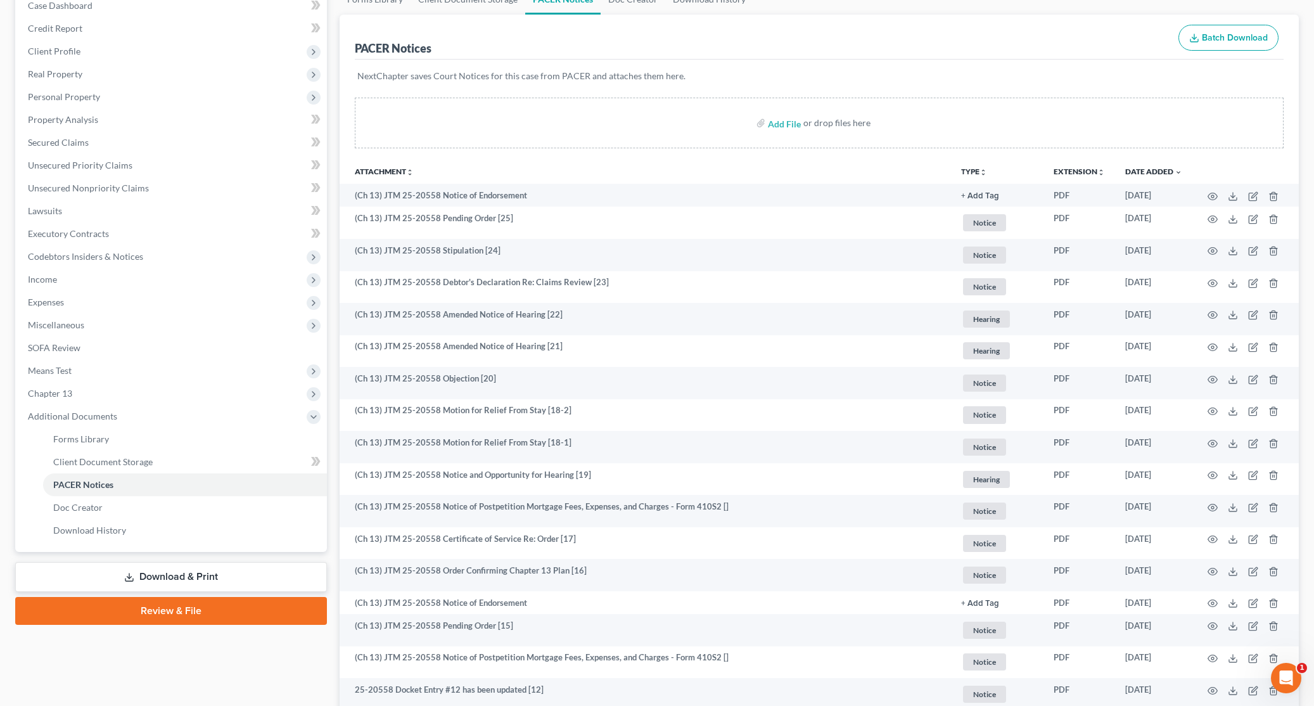
scroll to position [0, 0]
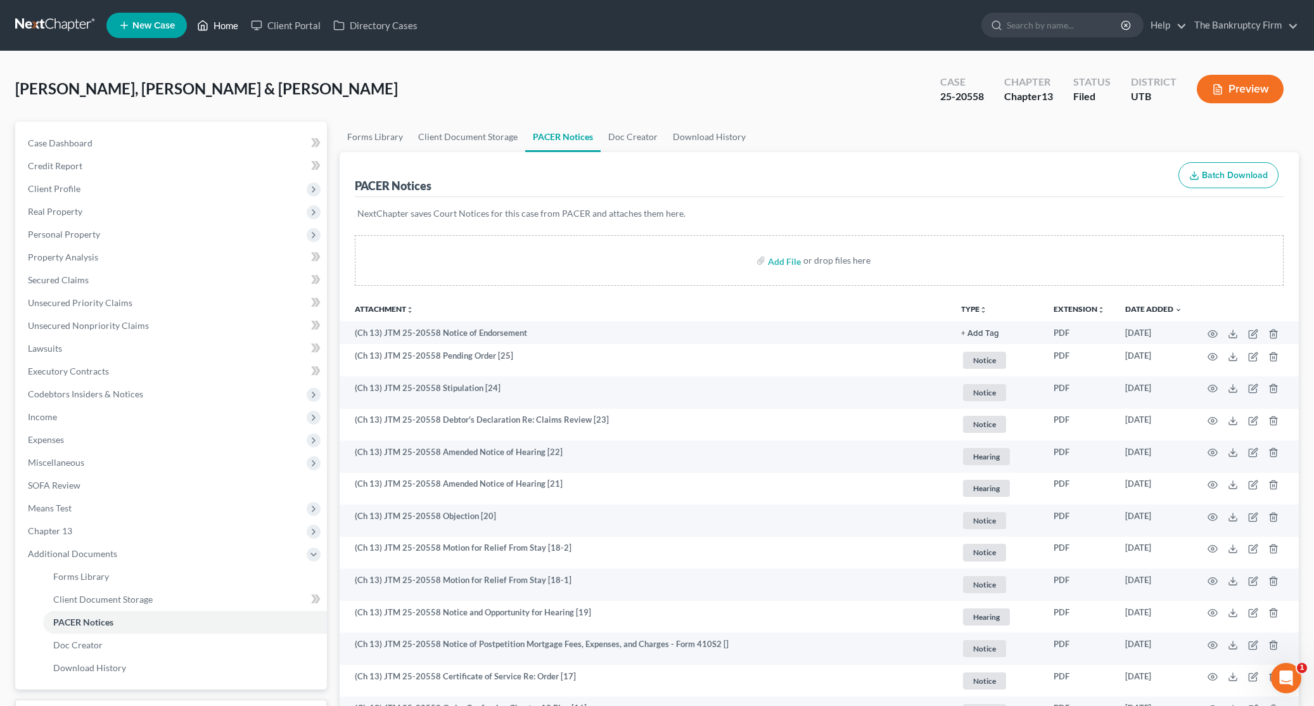
click at [228, 22] on link "Home" at bounding box center [218, 25] width 54 height 23
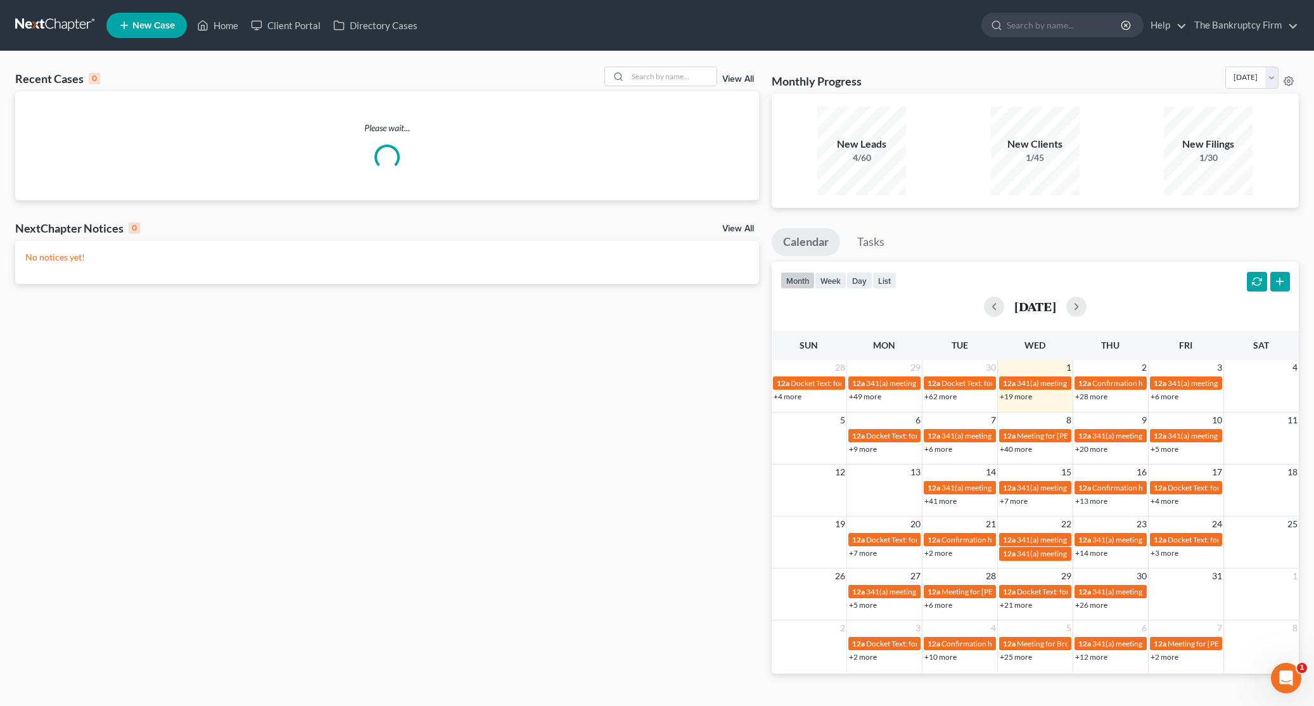
click at [740, 77] on link "View All" at bounding box center [738, 79] width 32 height 9
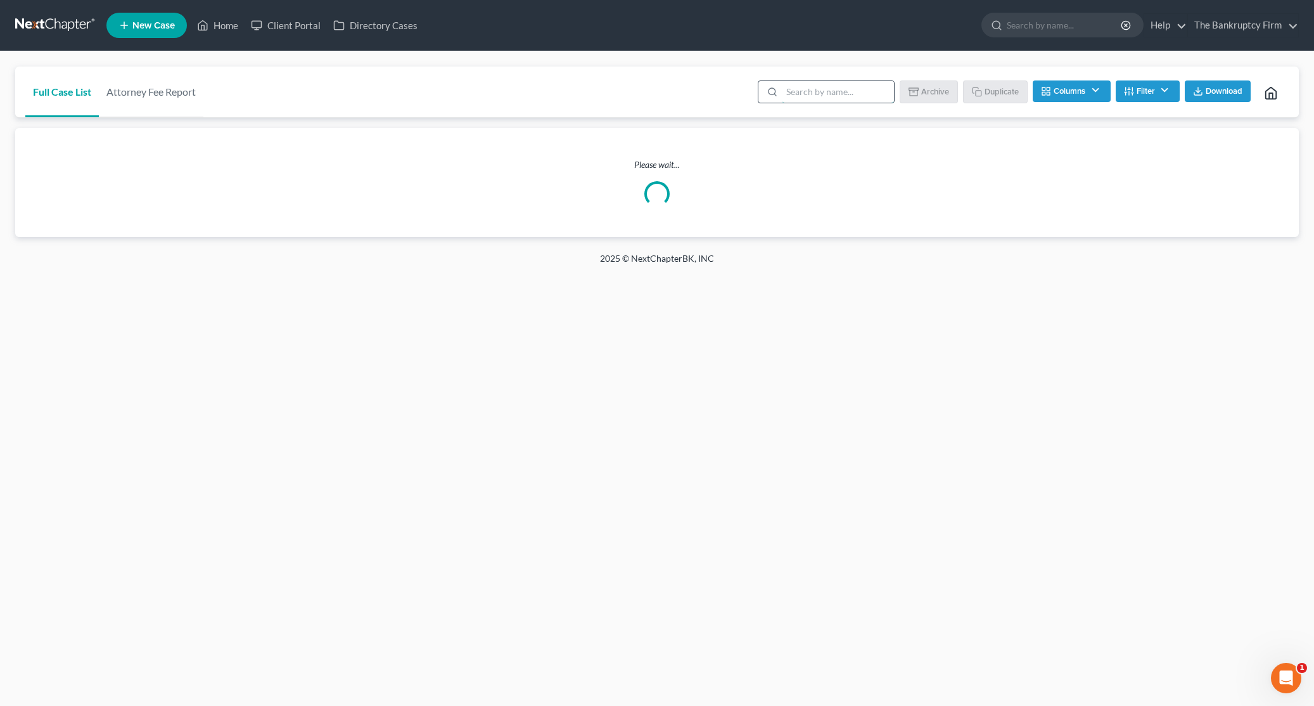
click at [821, 93] on input "search" at bounding box center [838, 92] width 112 height 22
type input "[PERSON_NAME]"
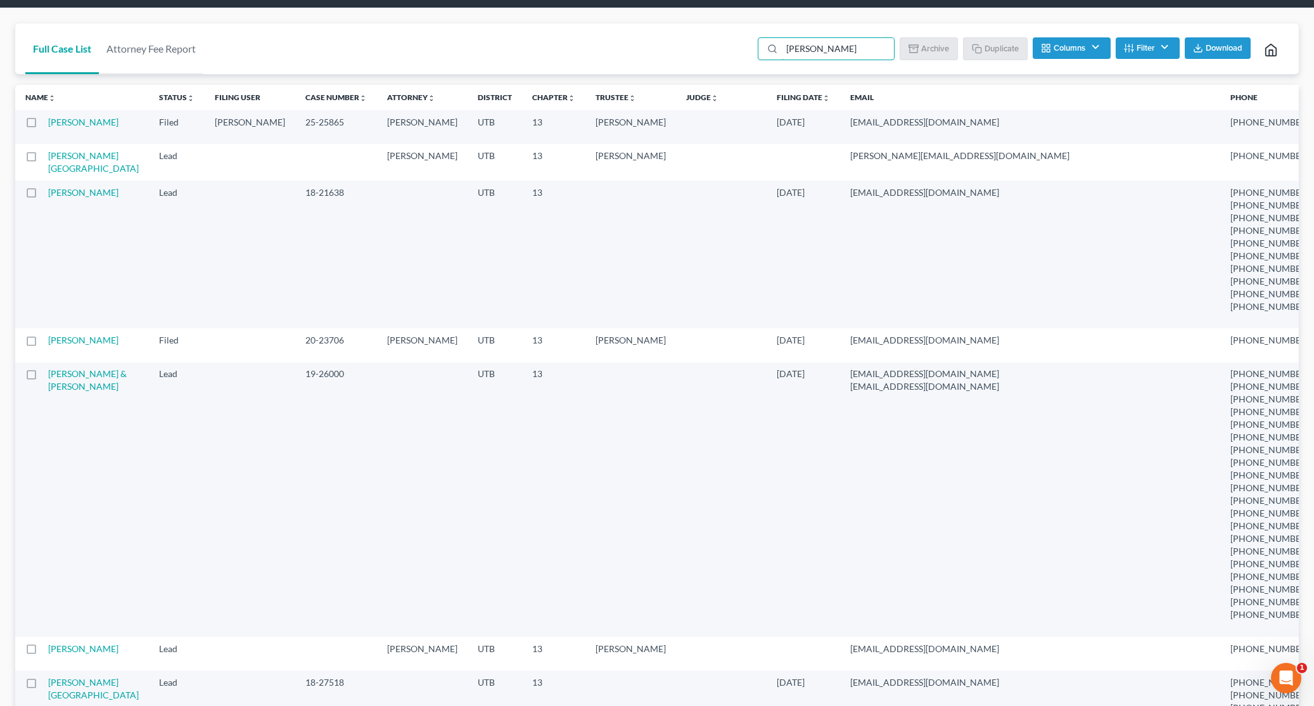
scroll to position [58, 0]
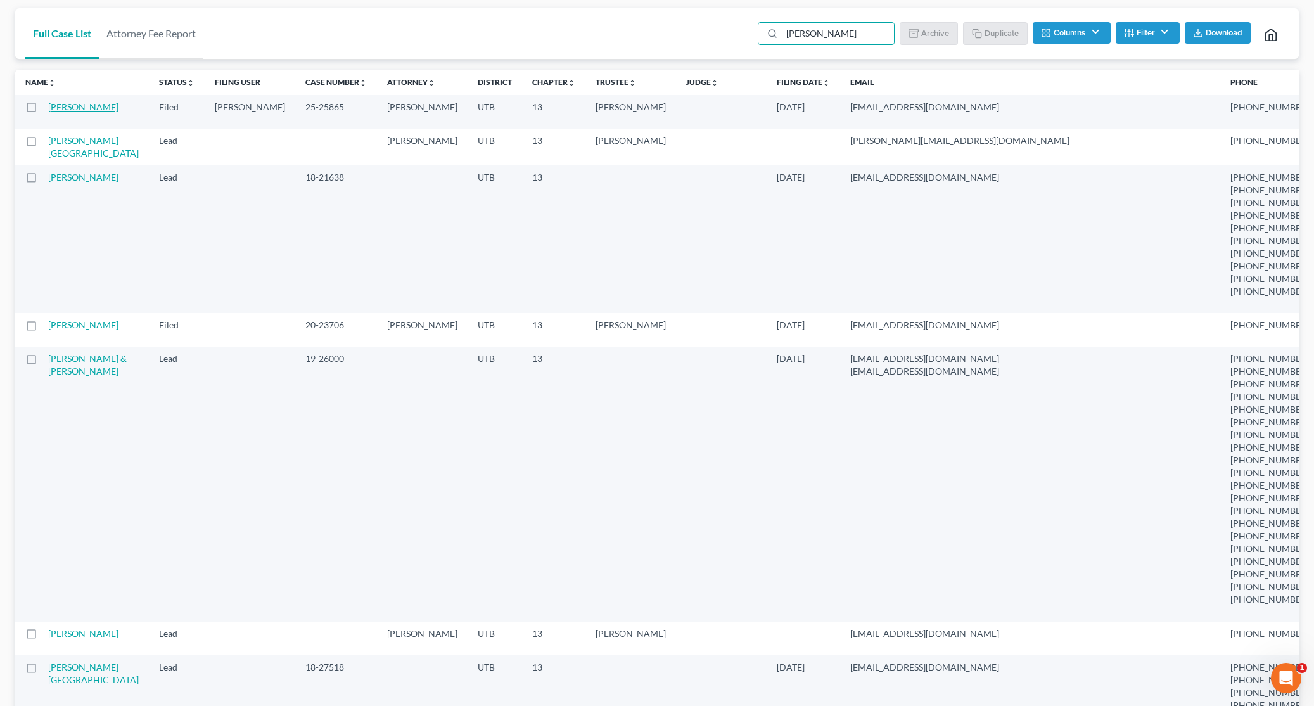
click at [79, 107] on link "[PERSON_NAME]" at bounding box center [83, 106] width 70 height 11
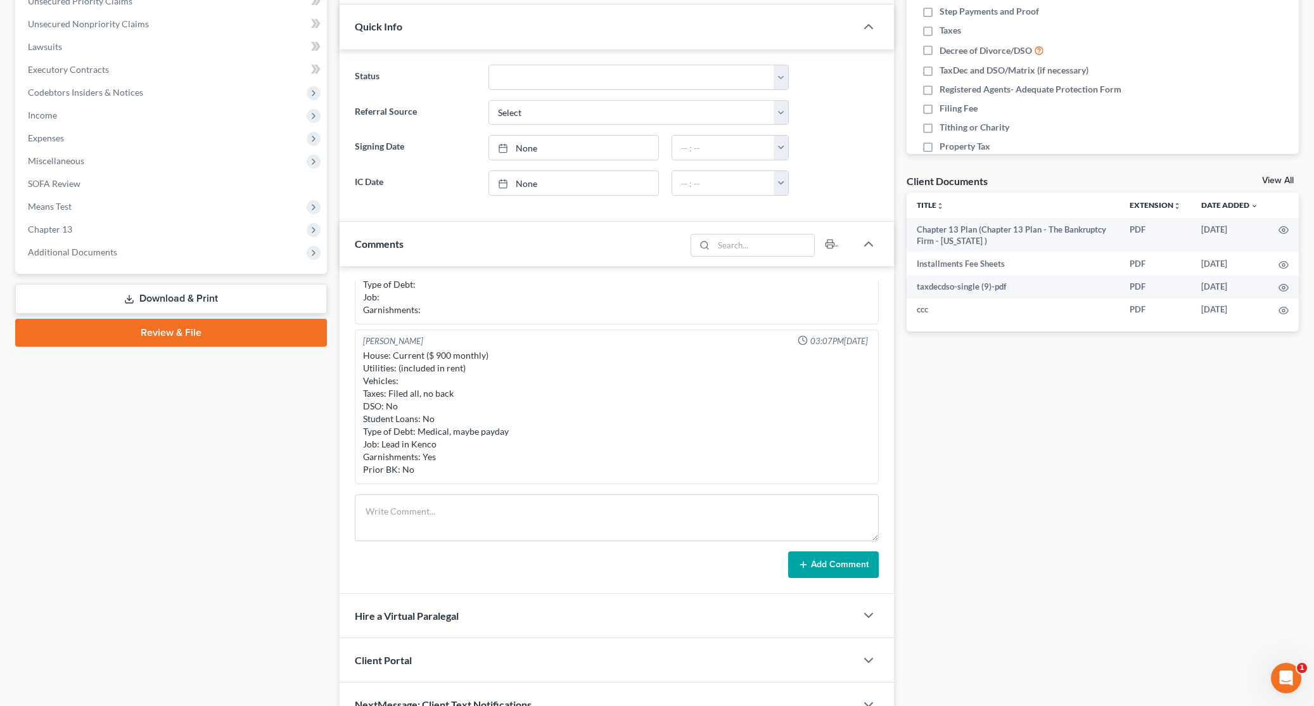
scroll to position [371, 0]
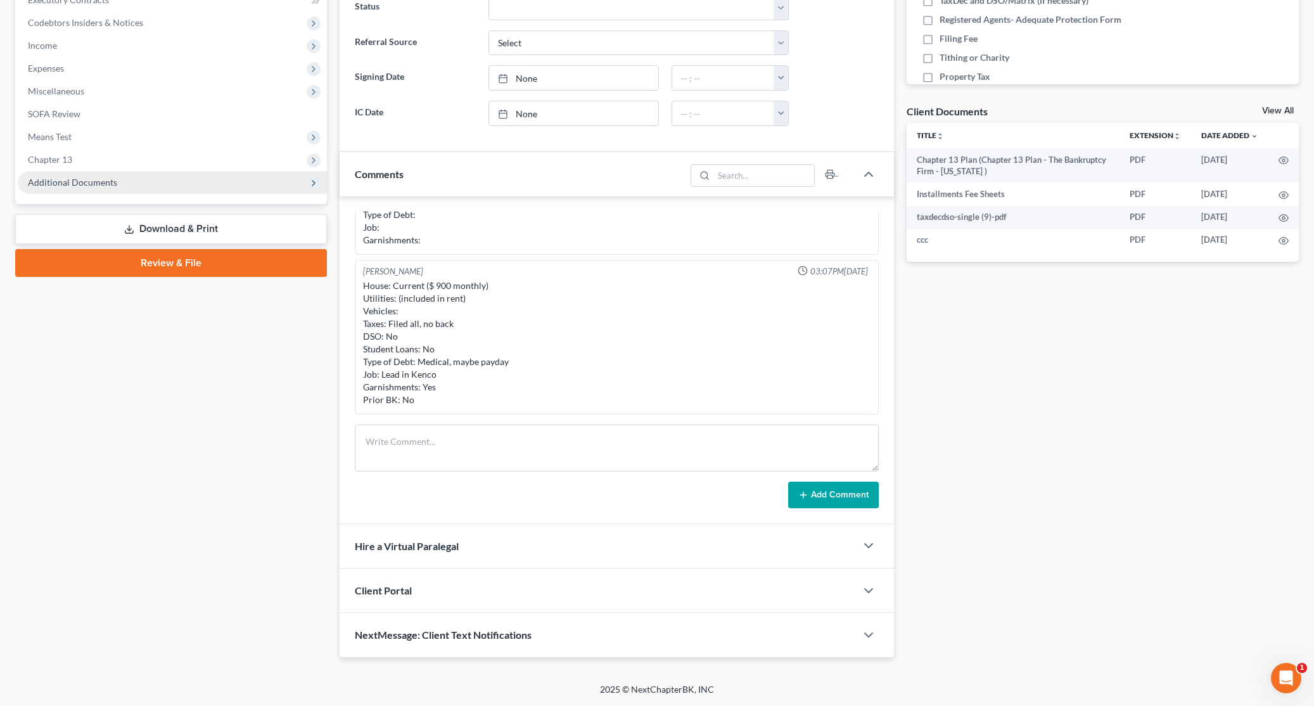
click at [77, 185] on span "Additional Documents" at bounding box center [72, 182] width 89 height 11
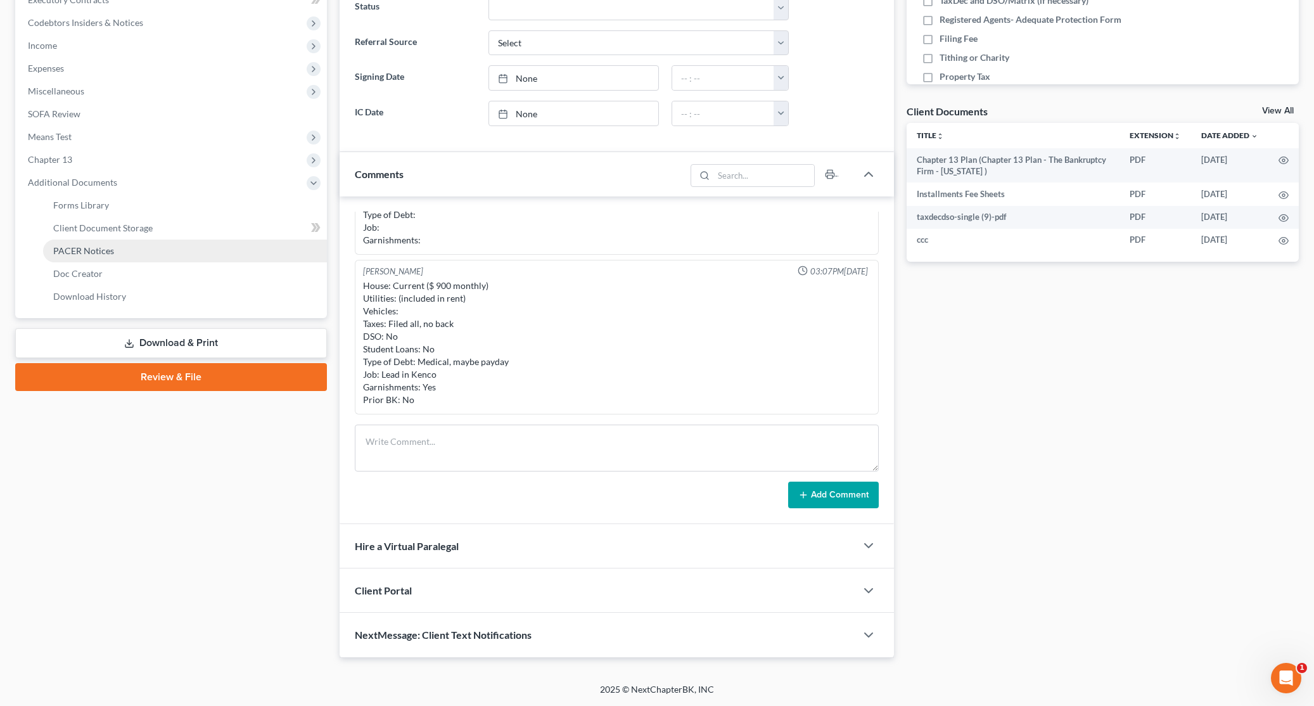
click at [124, 245] on link "PACER Notices" at bounding box center [185, 250] width 284 height 23
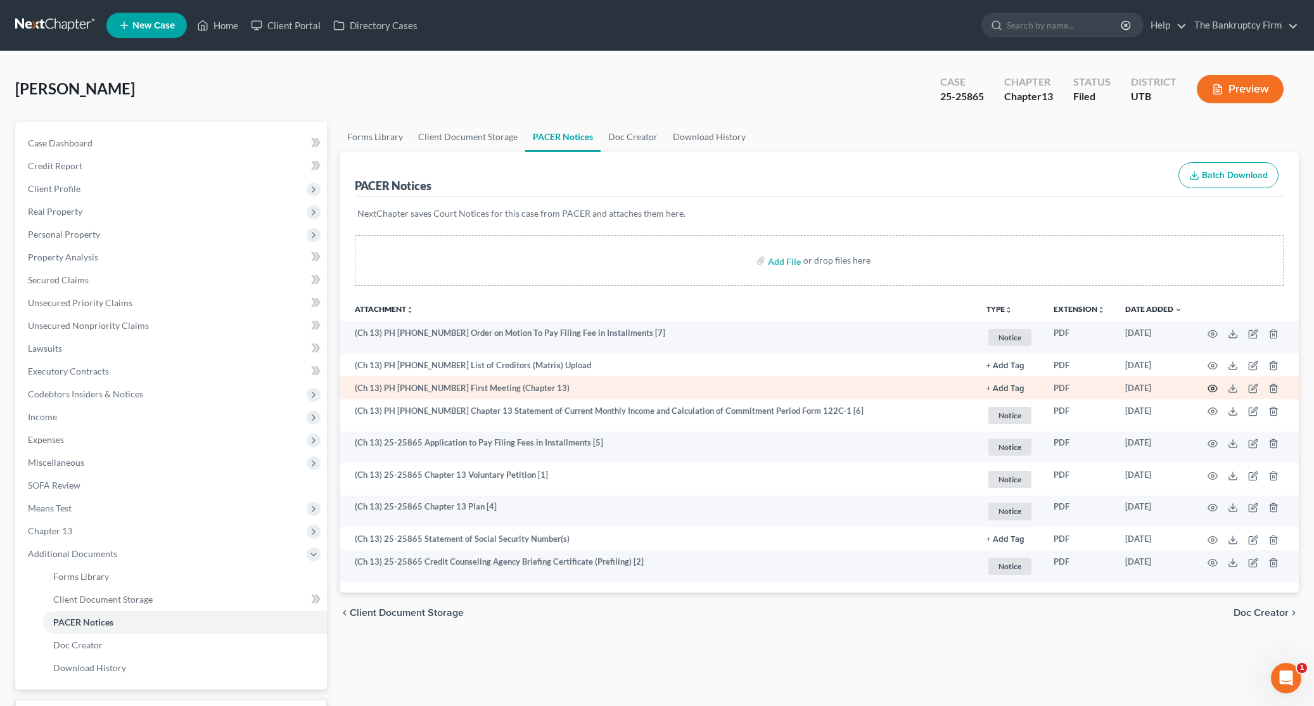
click at [1211, 387] on circle "button" at bounding box center [1212, 388] width 3 height 3
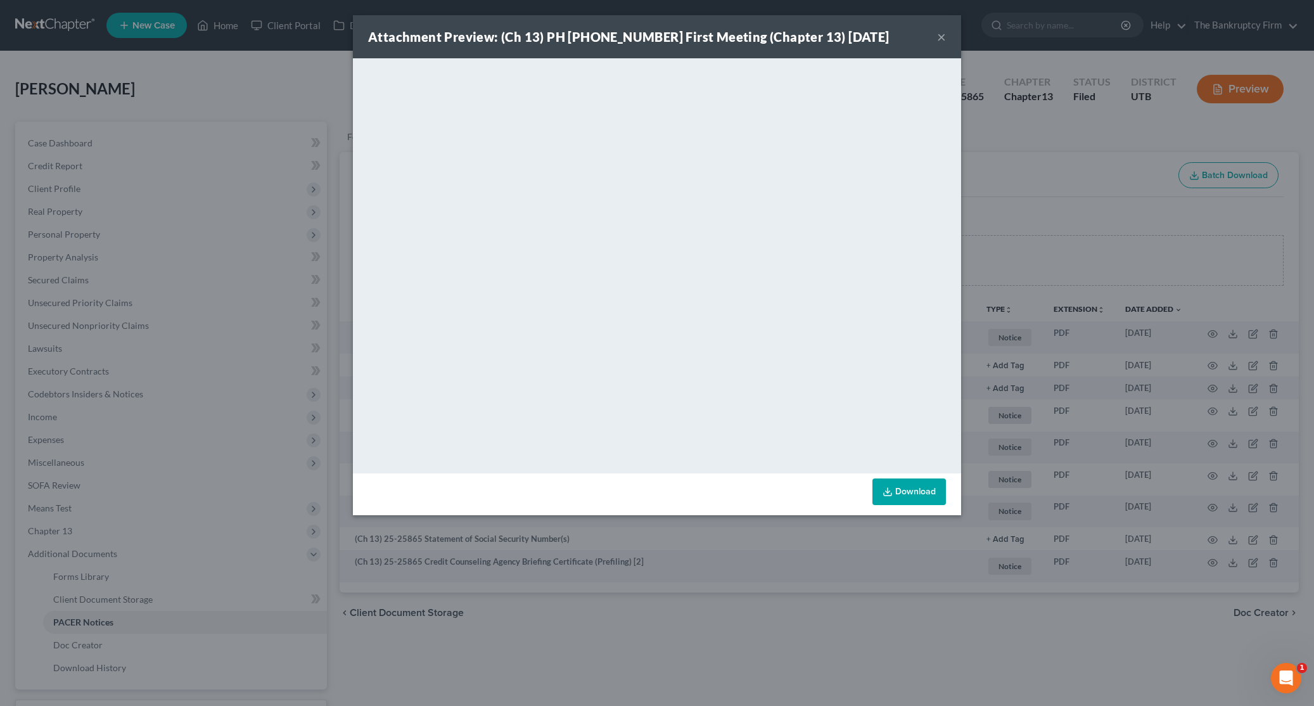
click at [937, 35] on button "×" at bounding box center [941, 36] width 9 height 15
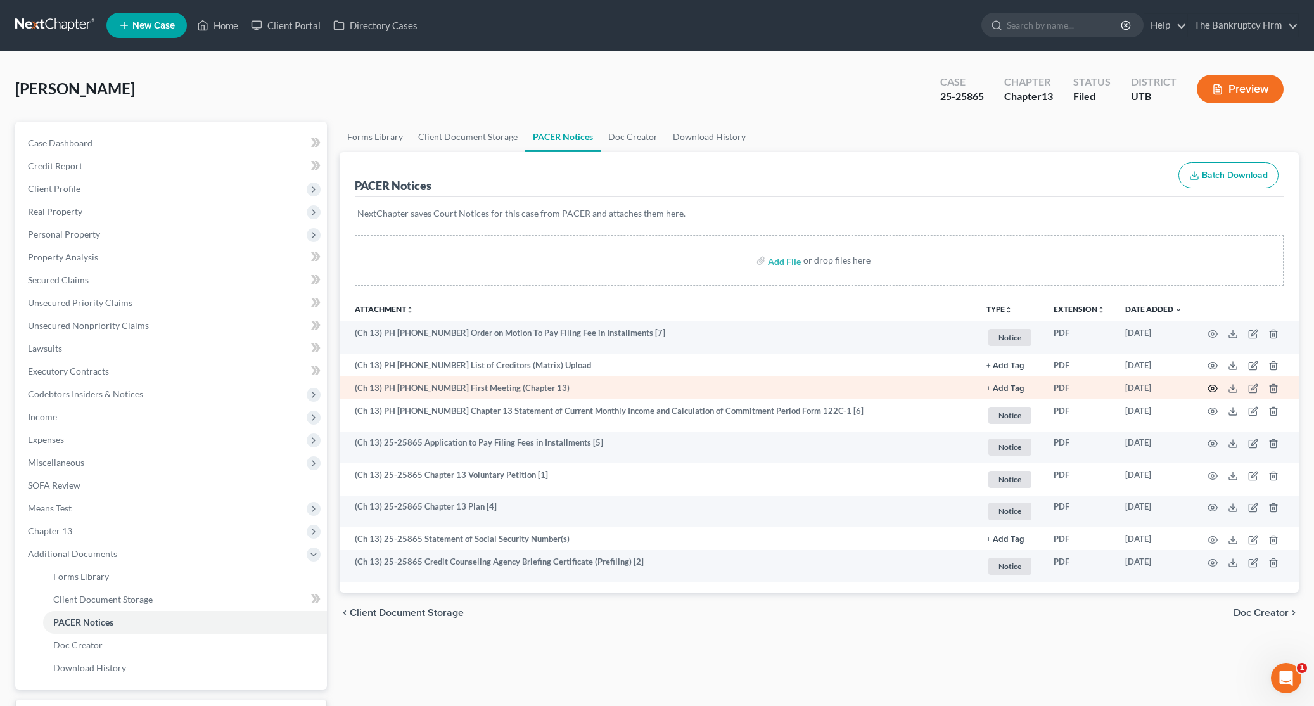
click at [1213, 388] on icon "button" at bounding box center [1212, 388] width 10 height 10
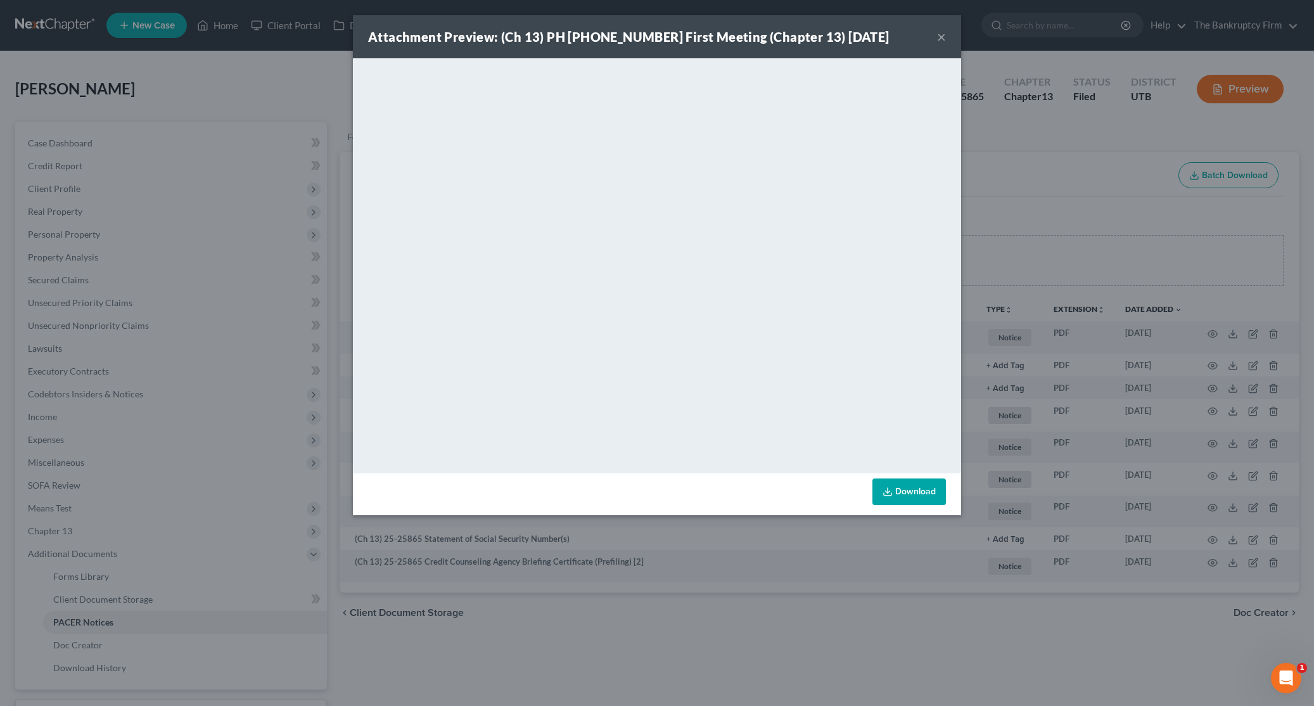
click at [941, 37] on button "×" at bounding box center [941, 36] width 9 height 15
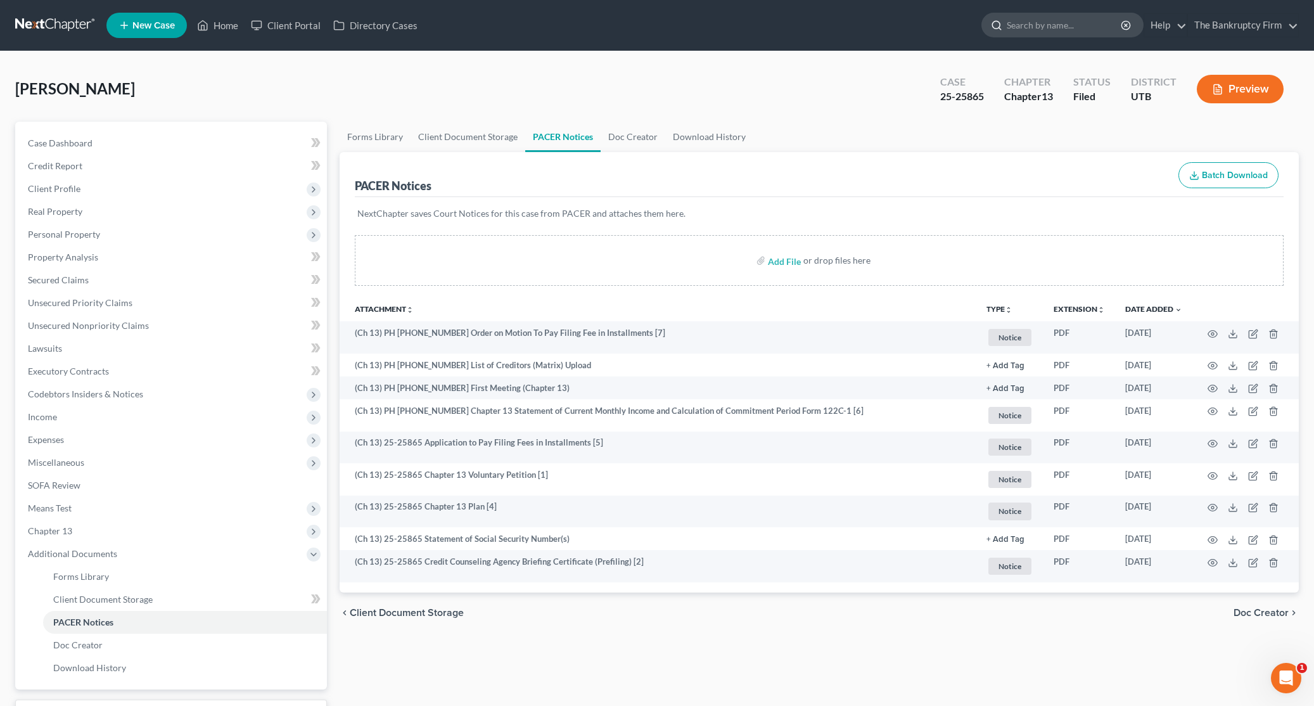
click at [1025, 32] on input "search" at bounding box center [1064, 24] width 116 height 23
click at [218, 23] on link "Home" at bounding box center [218, 25] width 54 height 23
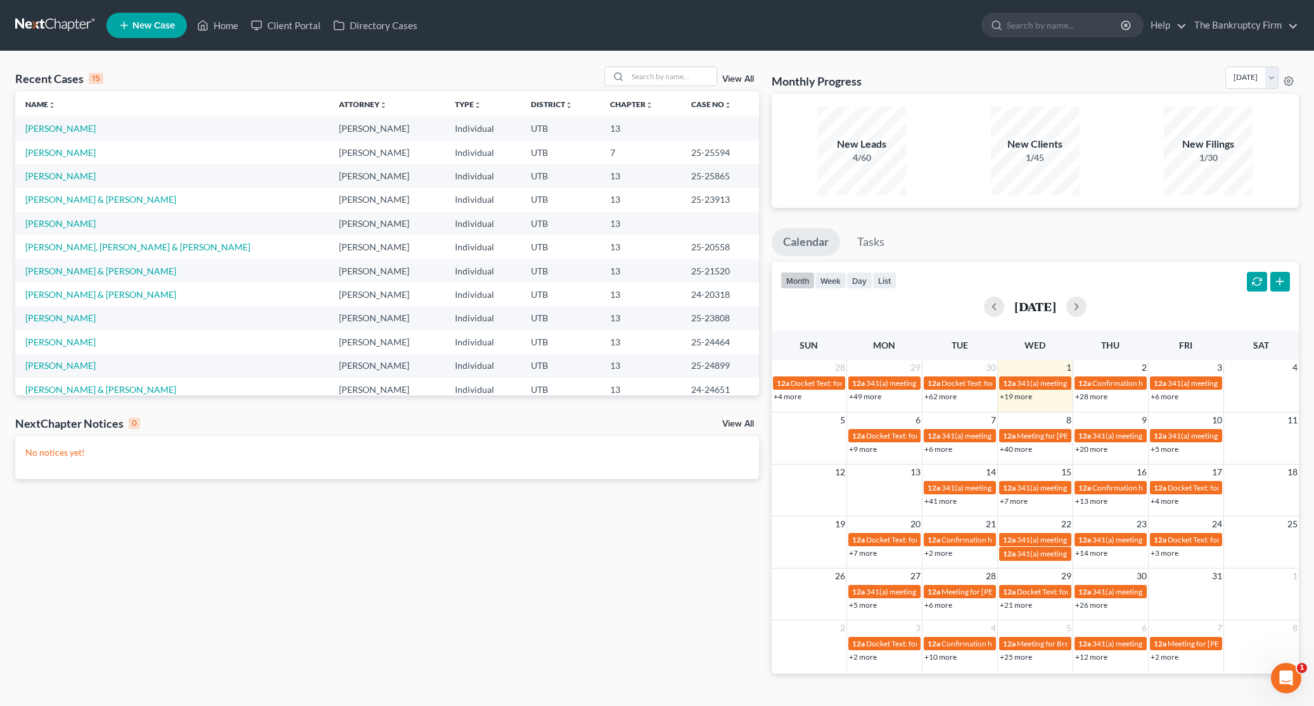
click at [740, 76] on link "View All" at bounding box center [738, 79] width 32 height 9
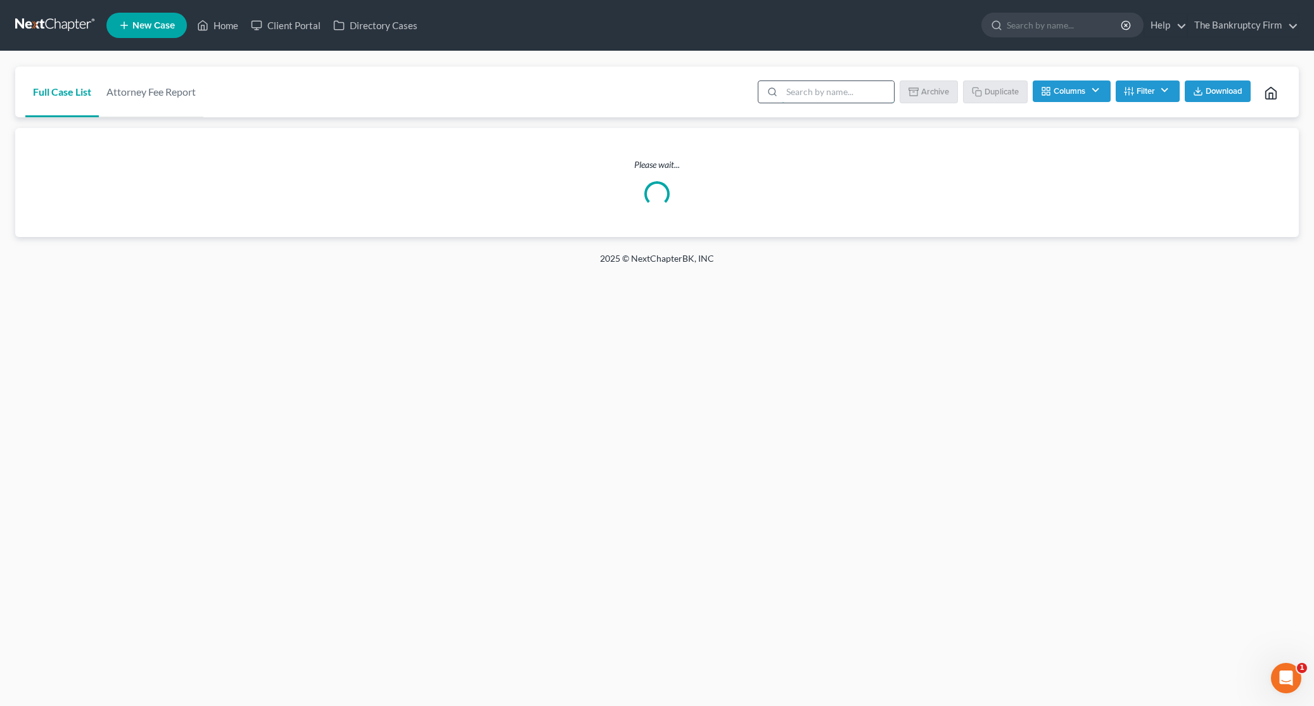
click at [821, 92] on input "search" at bounding box center [838, 92] width 112 height 22
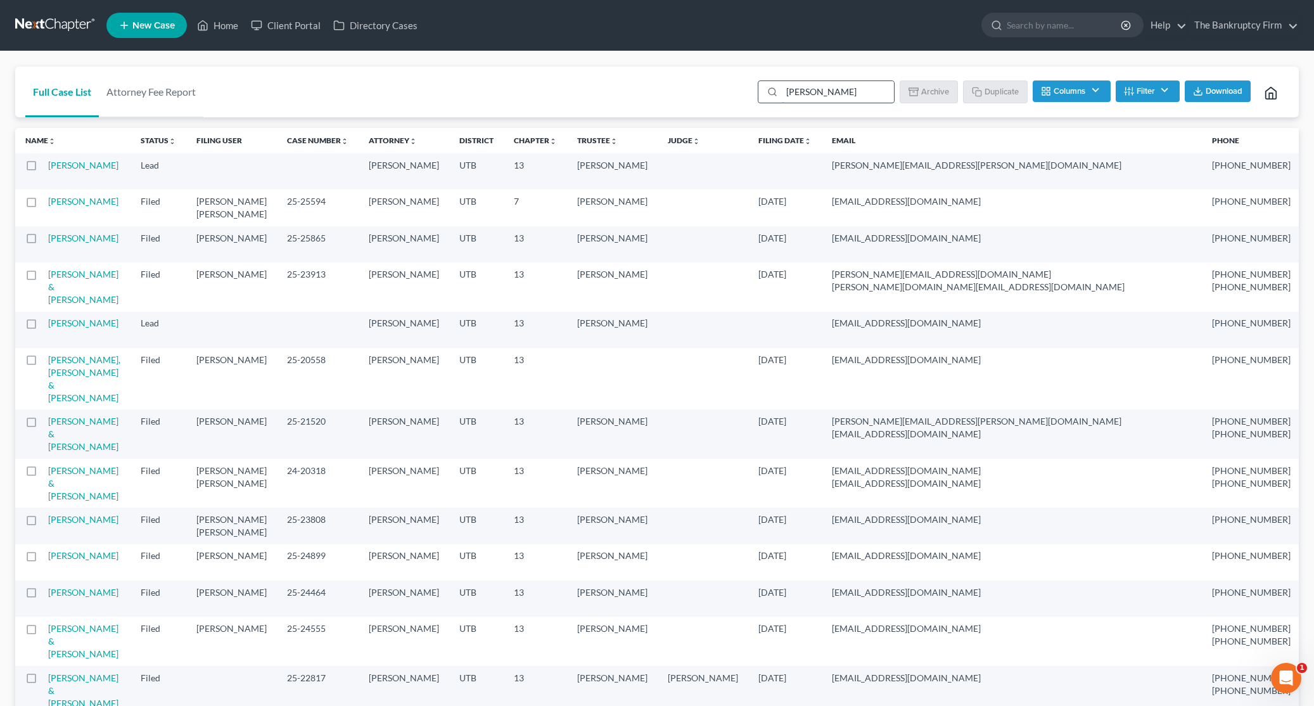
type input "[PERSON_NAME]"
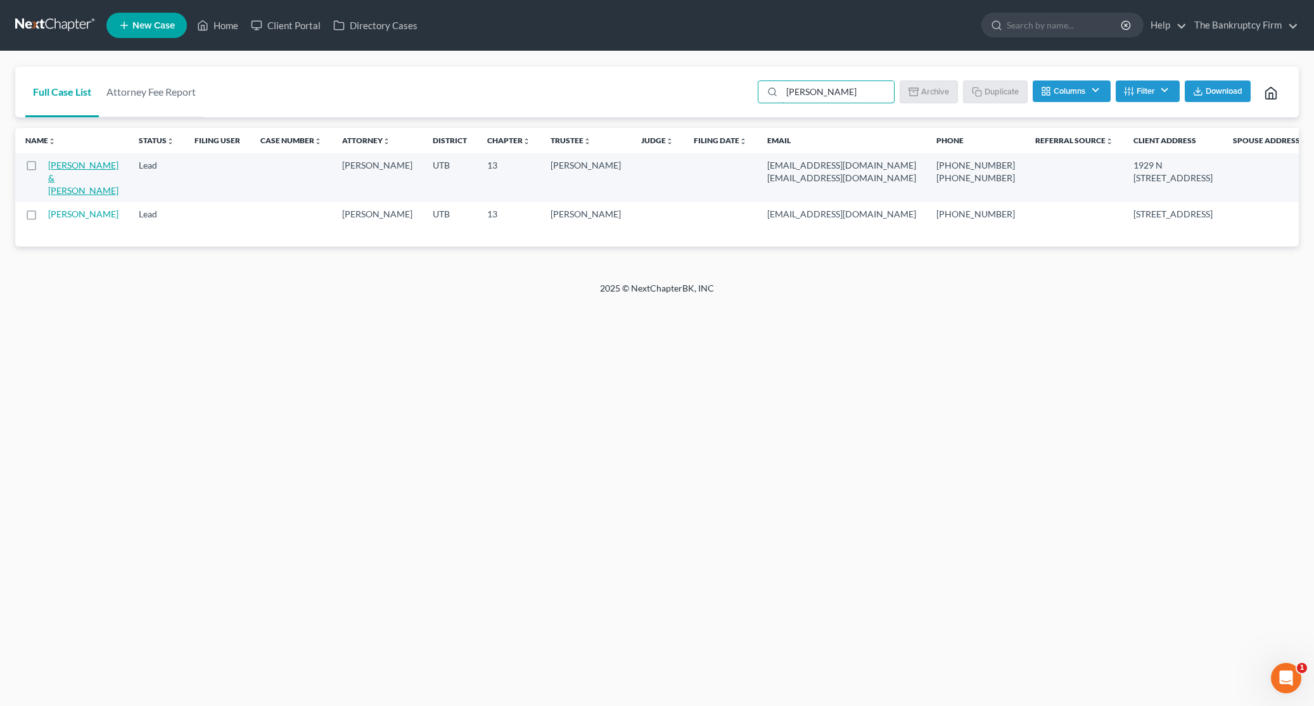
click at [68, 174] on link "[PERSON_NAME] & [PERSON_NAME]" at bounding box center [83, 178] width 70 height 36
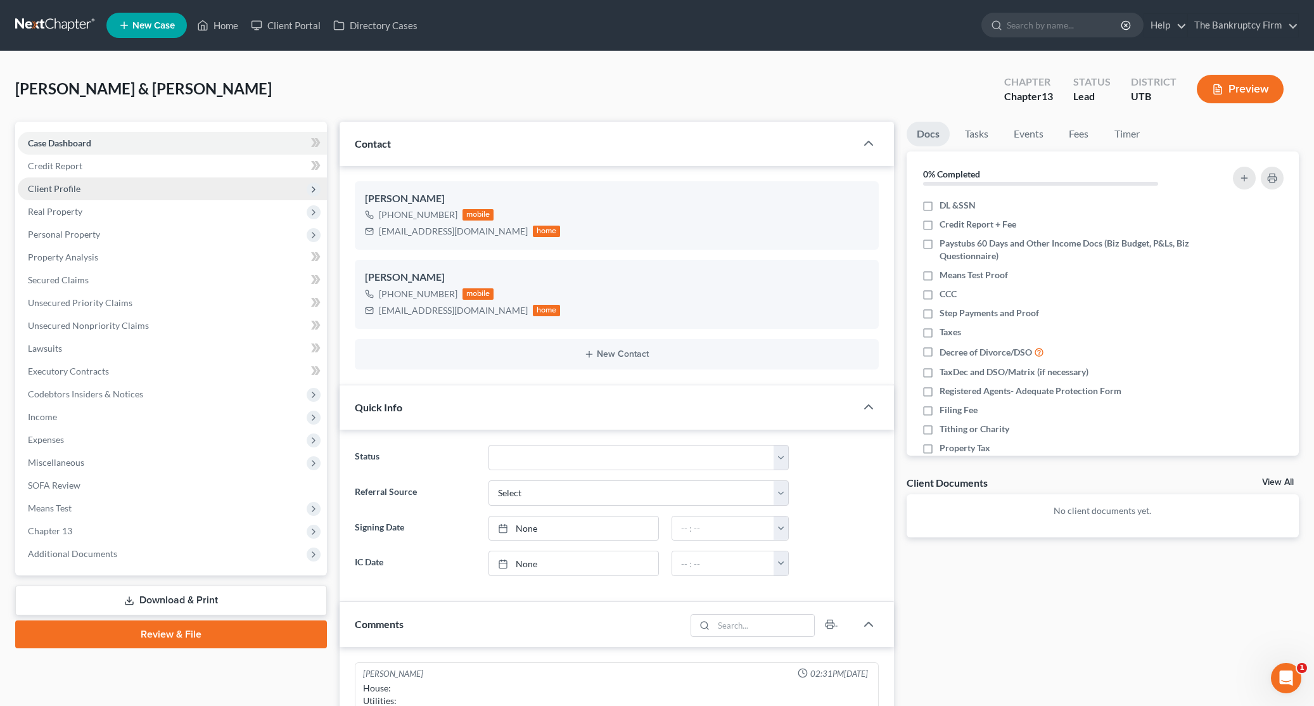
scroll to position [99, 0]
drag, startPoint x: 450, startPoint y: 212, endPoint x: 385, endPoint y: 213, distance: 65.3
click at [385, 213] on div "[PHONE_NUMBER]" at bounding box center [418, 214] width 79 height 13
click at [1044, 25] on input "search" at bounding box center [1064, 24] width 116 height 23
click at [224, 22] on link "Home" at bounding box center [218, 25] width 54 height 23
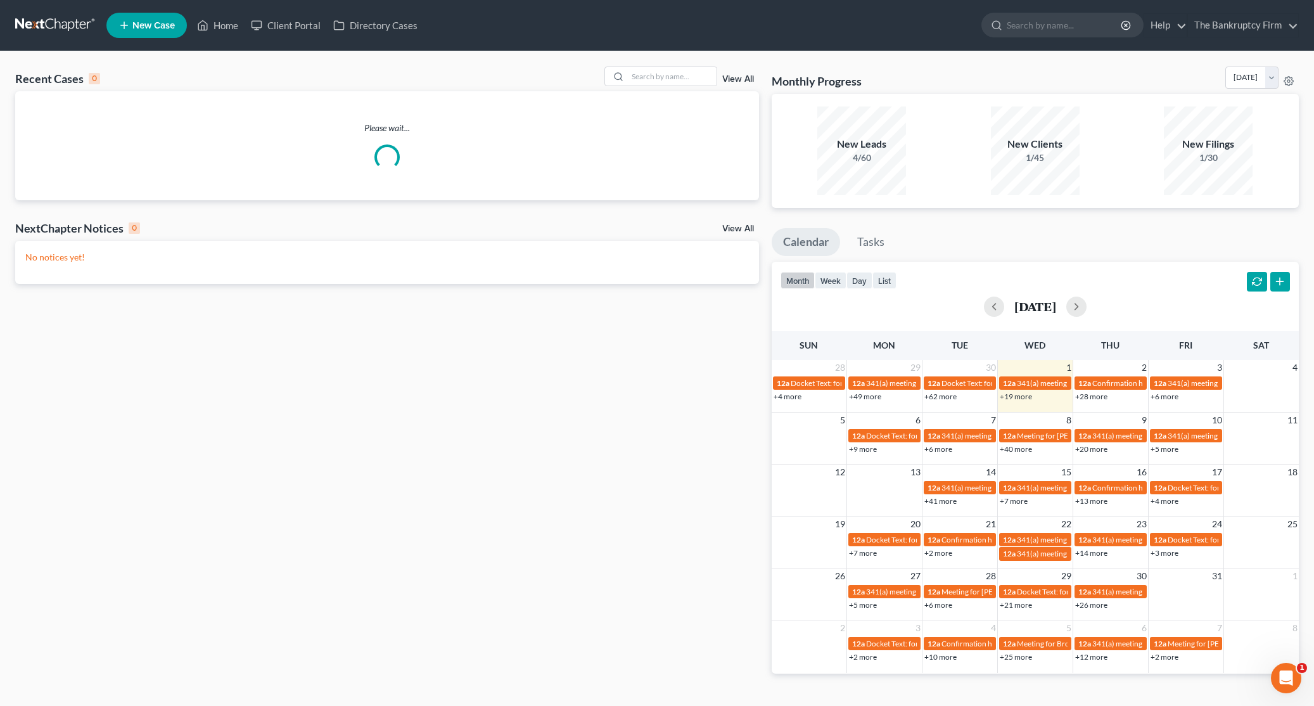
click at [733, 75] on link "View All" at bounding box center [738, 79] width 32 height 9
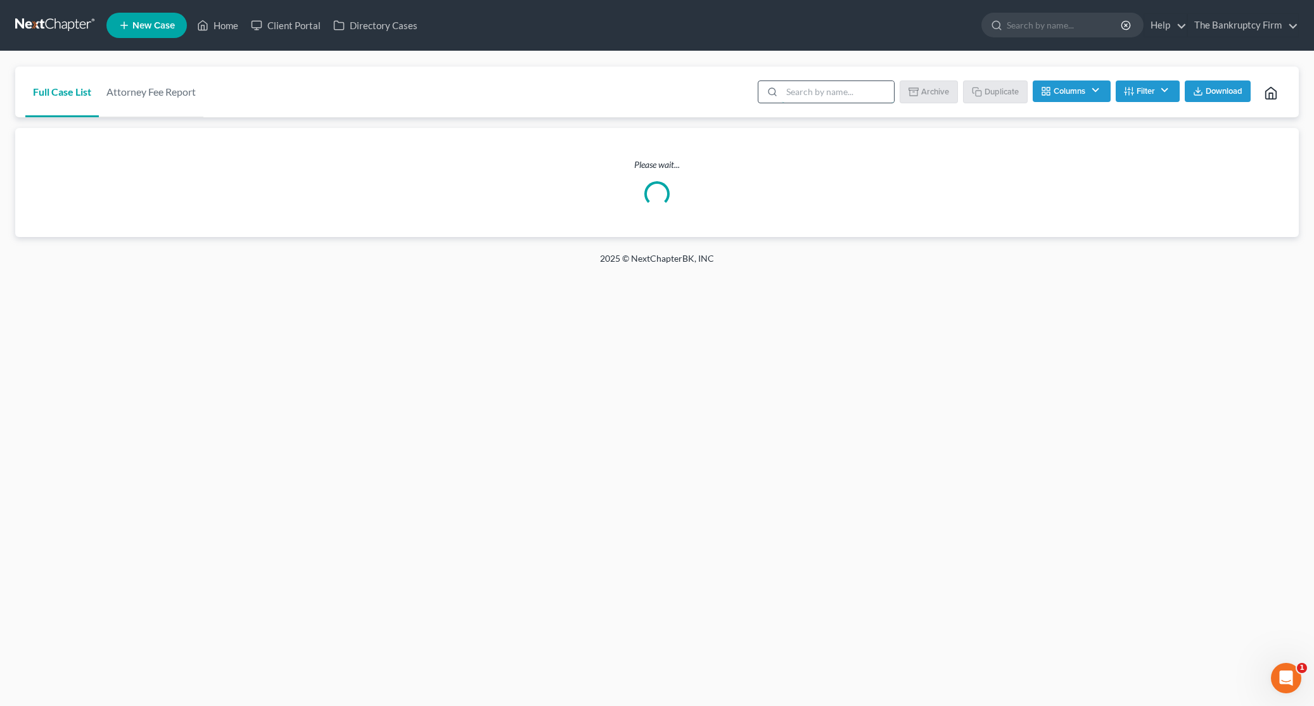
click at [842, 91] on input "search" at bounding box center [838, 92] width 112 height 22
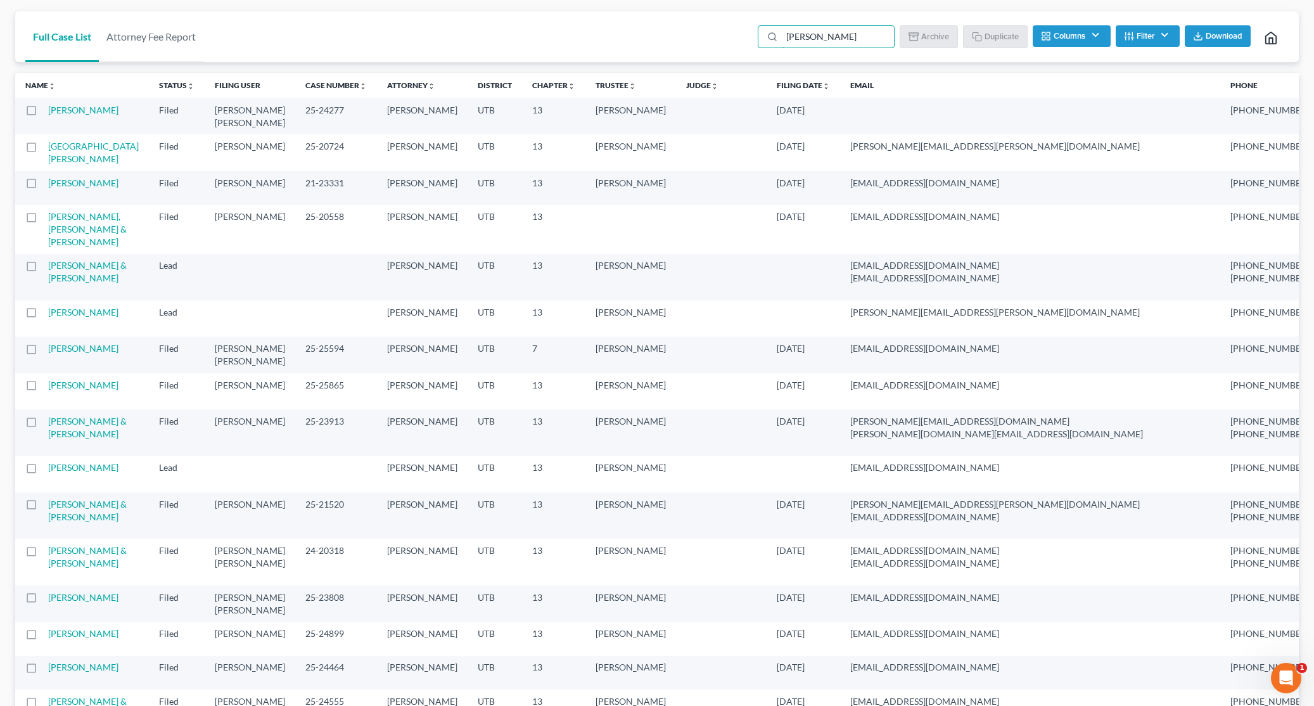
scroll to position [56, 0]
click at [848, 31] on input "[PERSON_NAME]" at bounding box center [838, 36] width 112 height 22
type input "skyler"
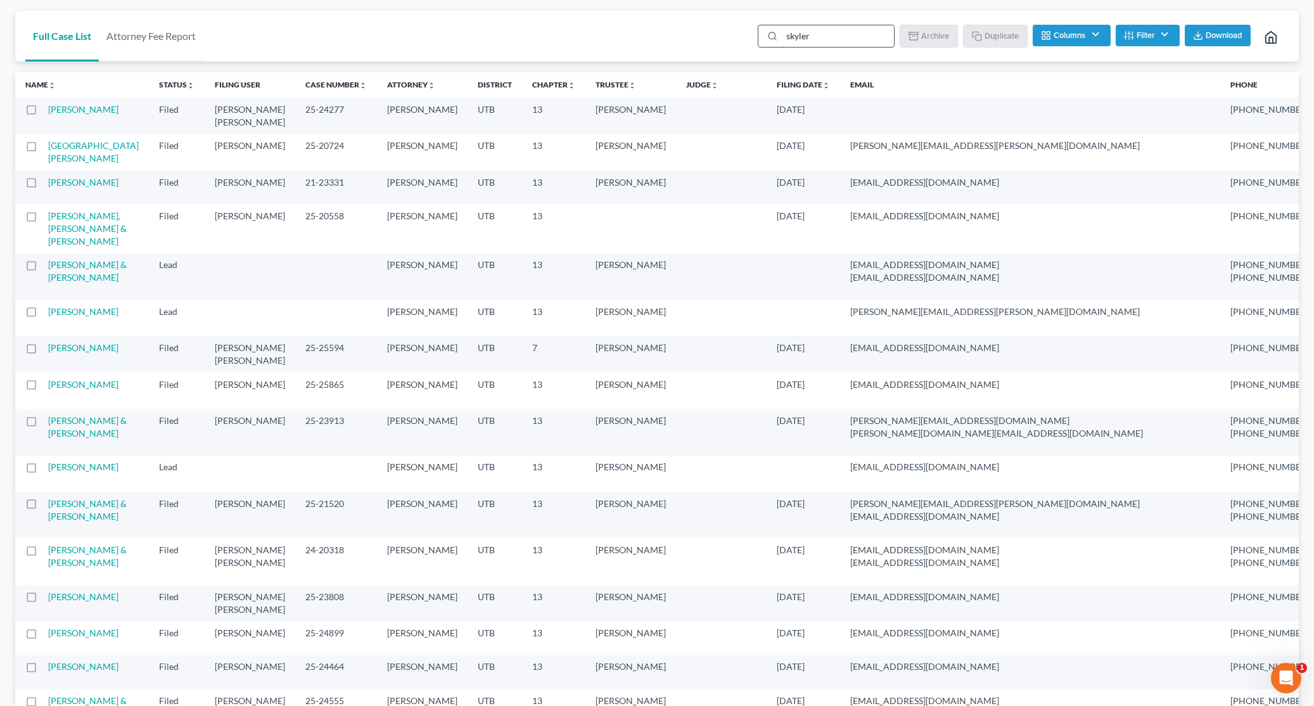
scroll to position [0, 0]
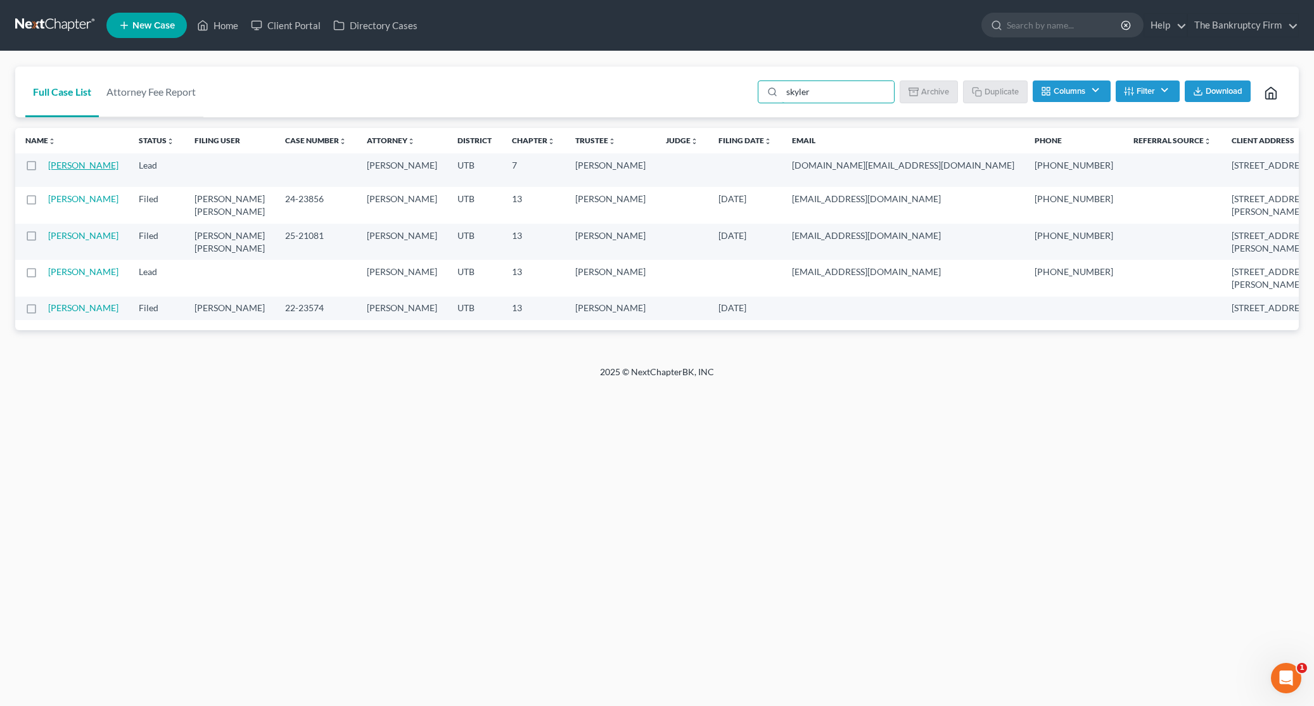
click at [63, 170] on link "[PERSON_NAME]" at bounding box center [83, 165] width 70 height 11
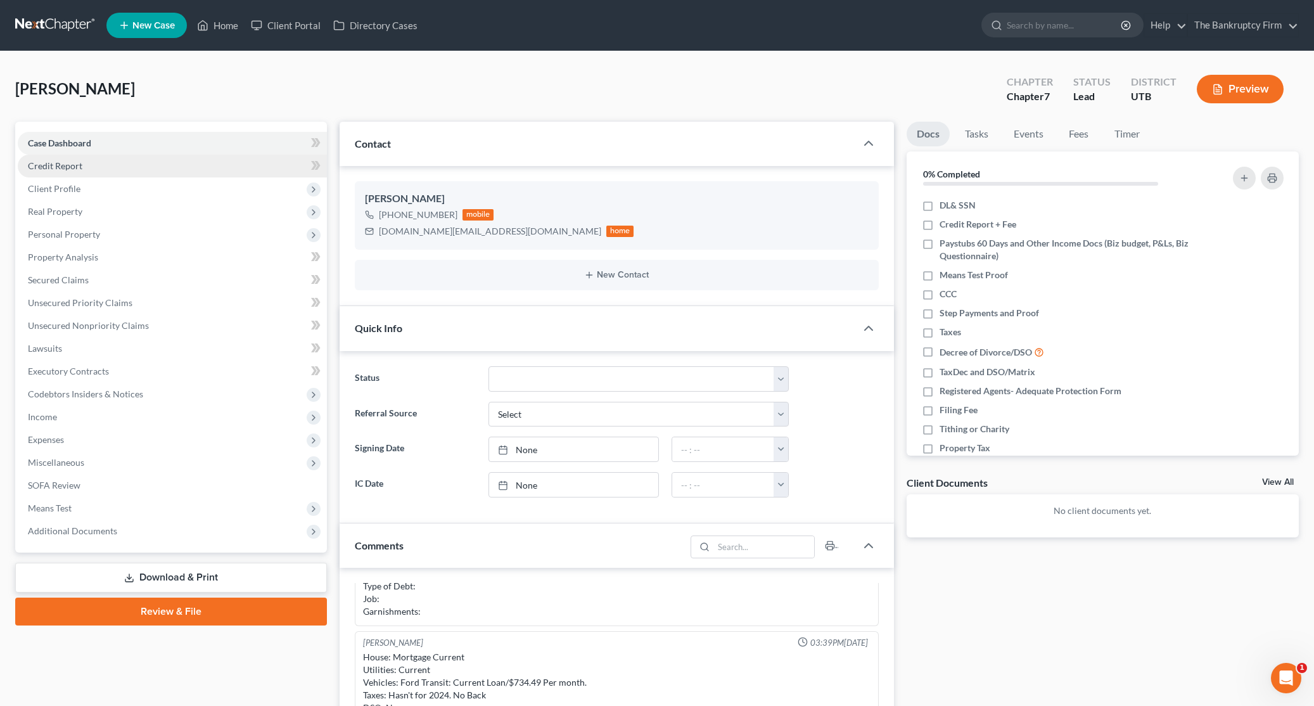
click at [51, 166] on span "Credit Report" at bounding box center [55, 165] width 54 height 11
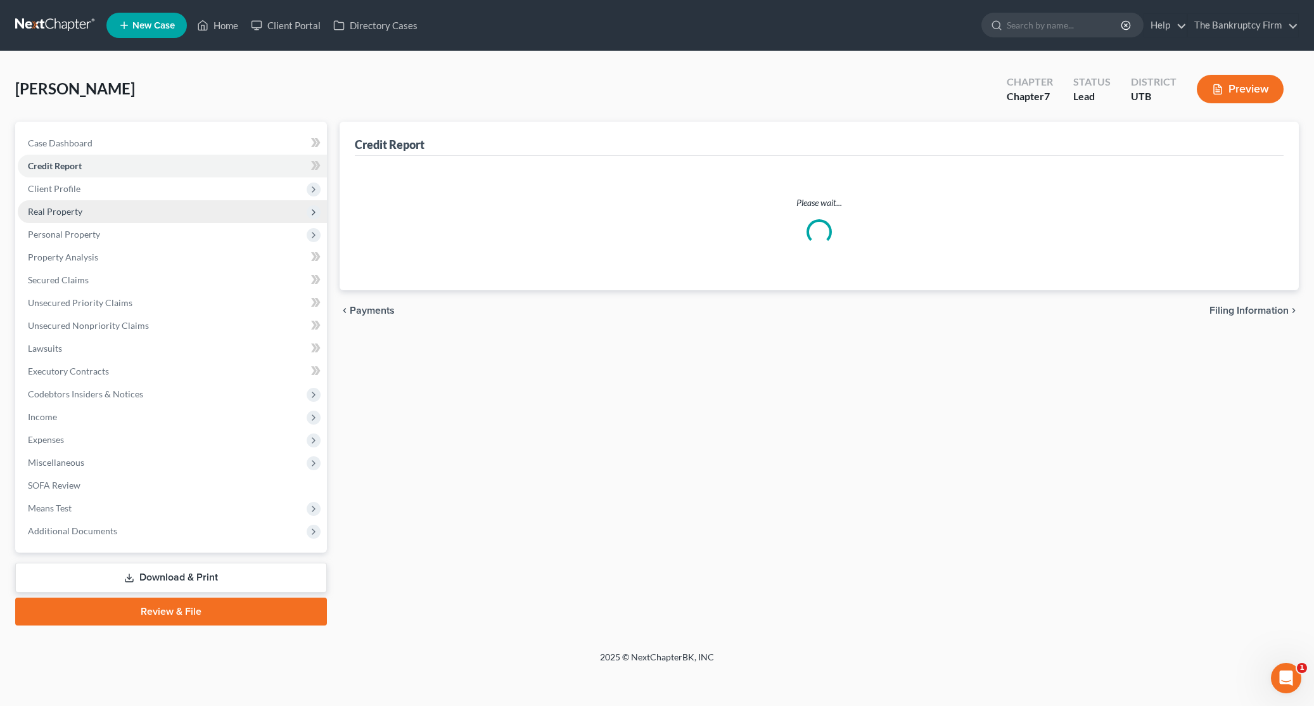
click at [76, 212] on span "Real Property" at bounding box center [55, 211] width 54 height 11
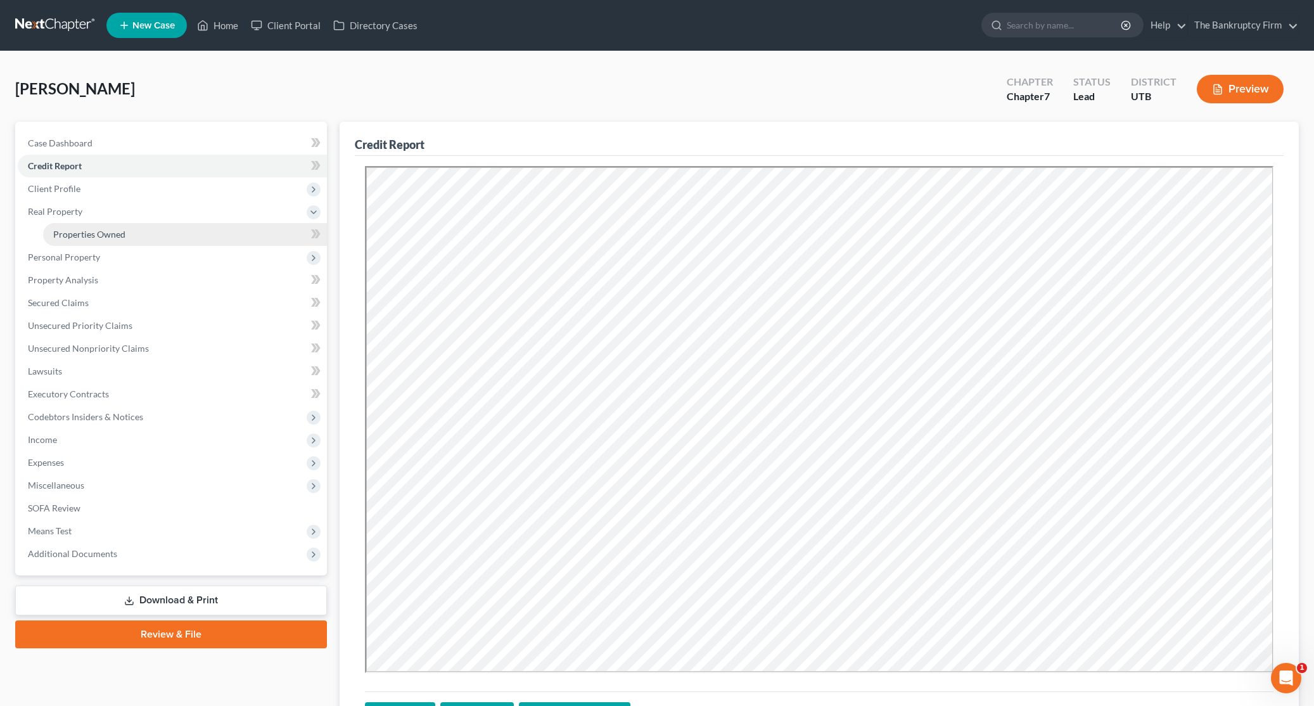
click at [118, 236] on span "Properties Owned" at bounding box center [89, 234] width 72 height 11
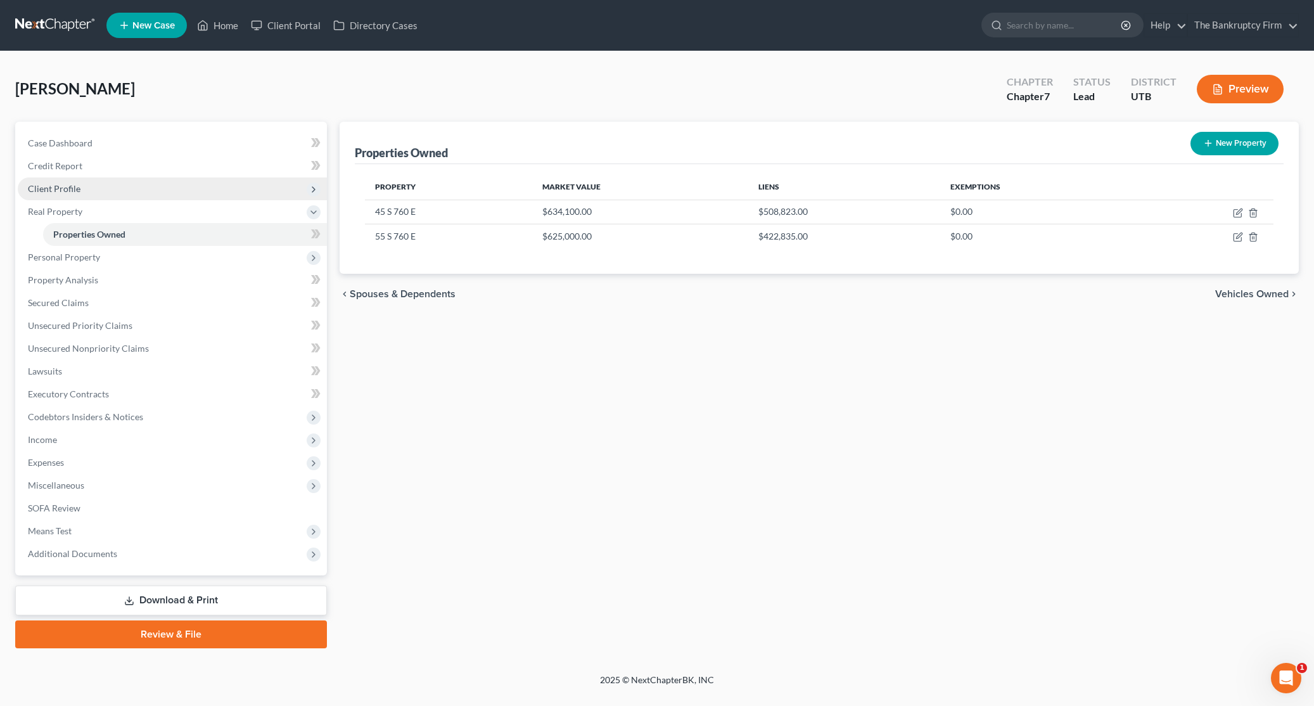
click at [79, 185] on span "Client Profile" at bounding box center [172, 188] width 309 height 23
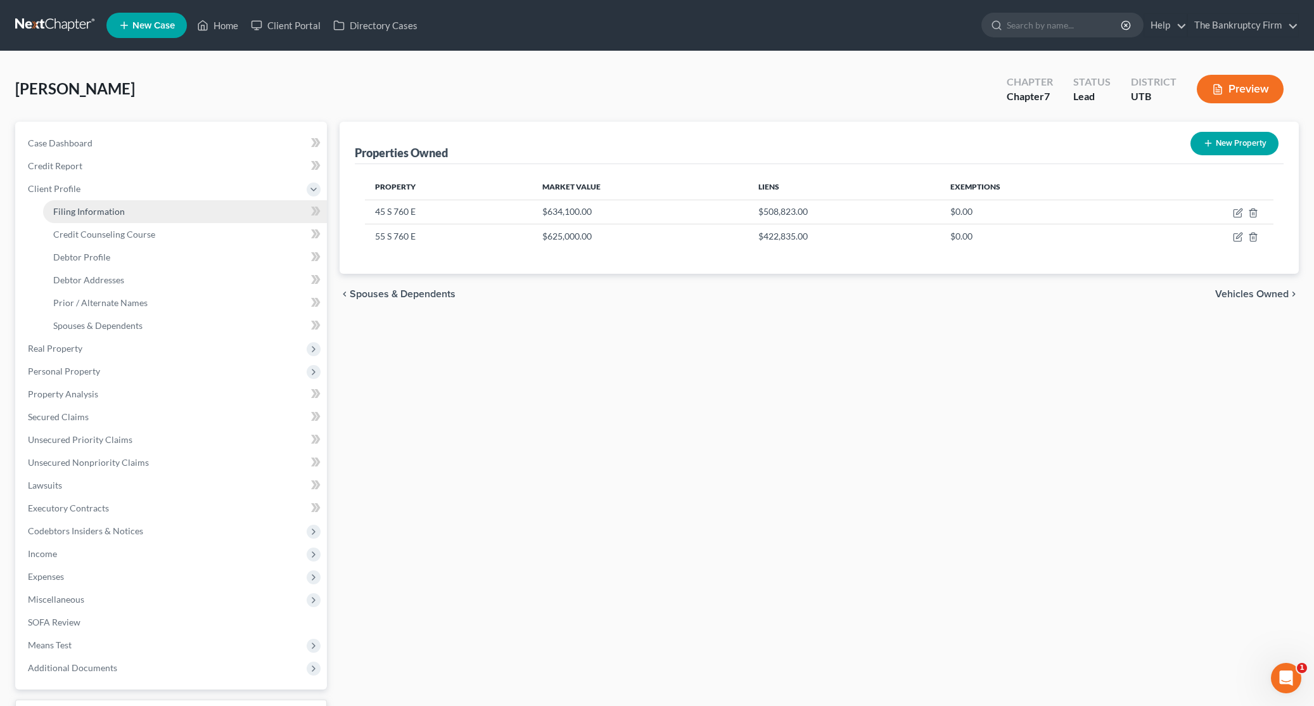
click at [125, 212] on link "Filing Information" at bounding box center [185, 211] width 284 height 23
select select "1"
select select "0"
select select "81"
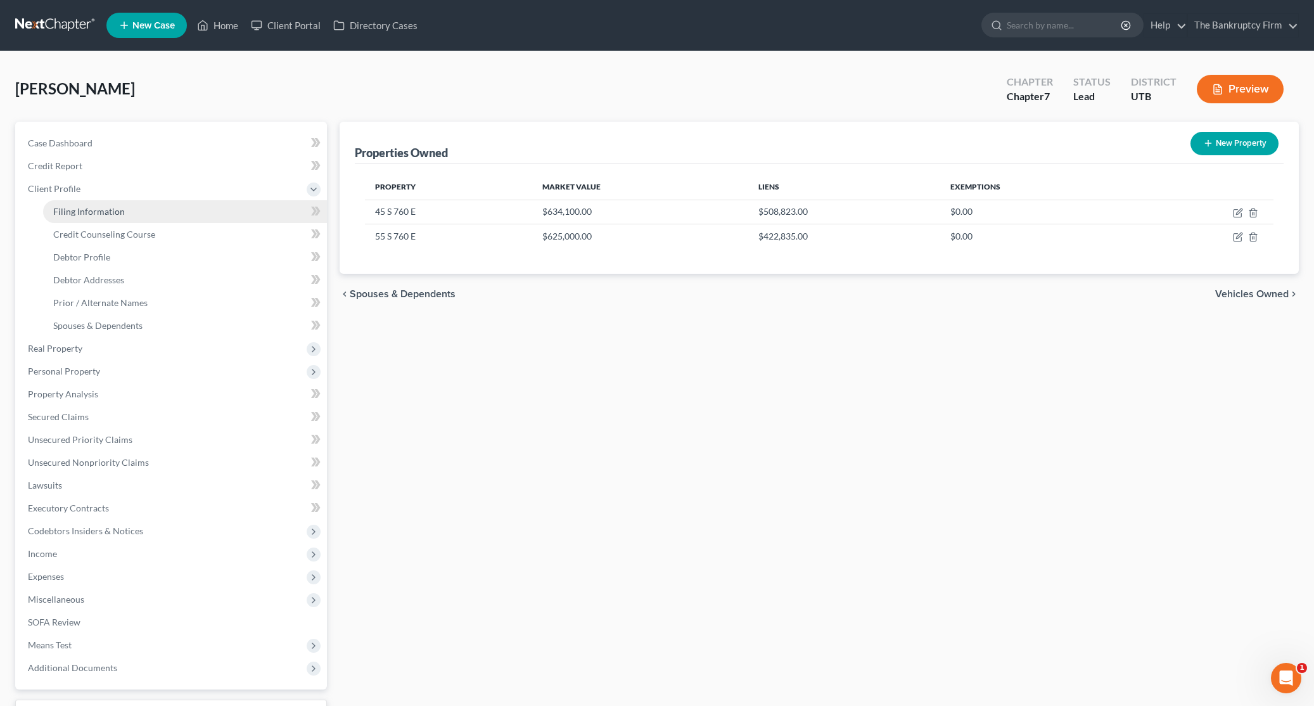
select select "0"
select select "46"
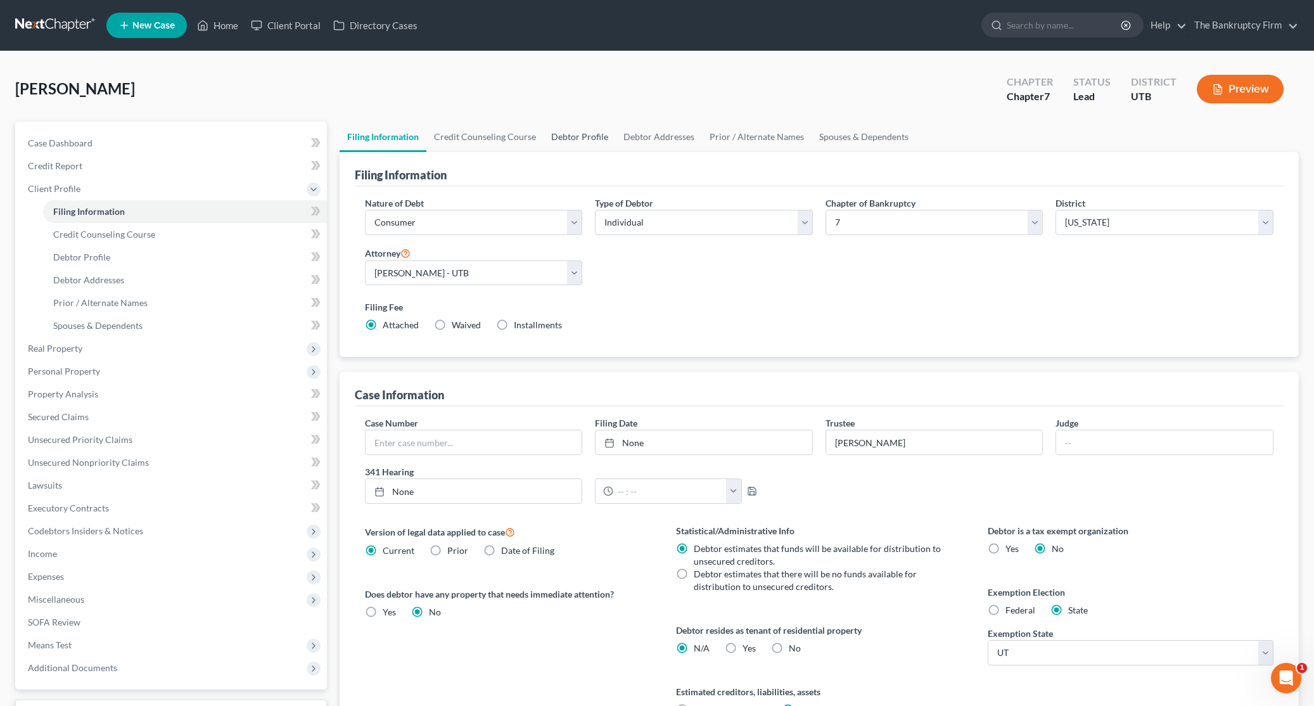
click at [588, 136] on link "Debtor Profile" at bounding box center [579, 137] width 72 height 30
select select "1"
select select "7"
